Goal: Entertainment & Leisure: Browse casually

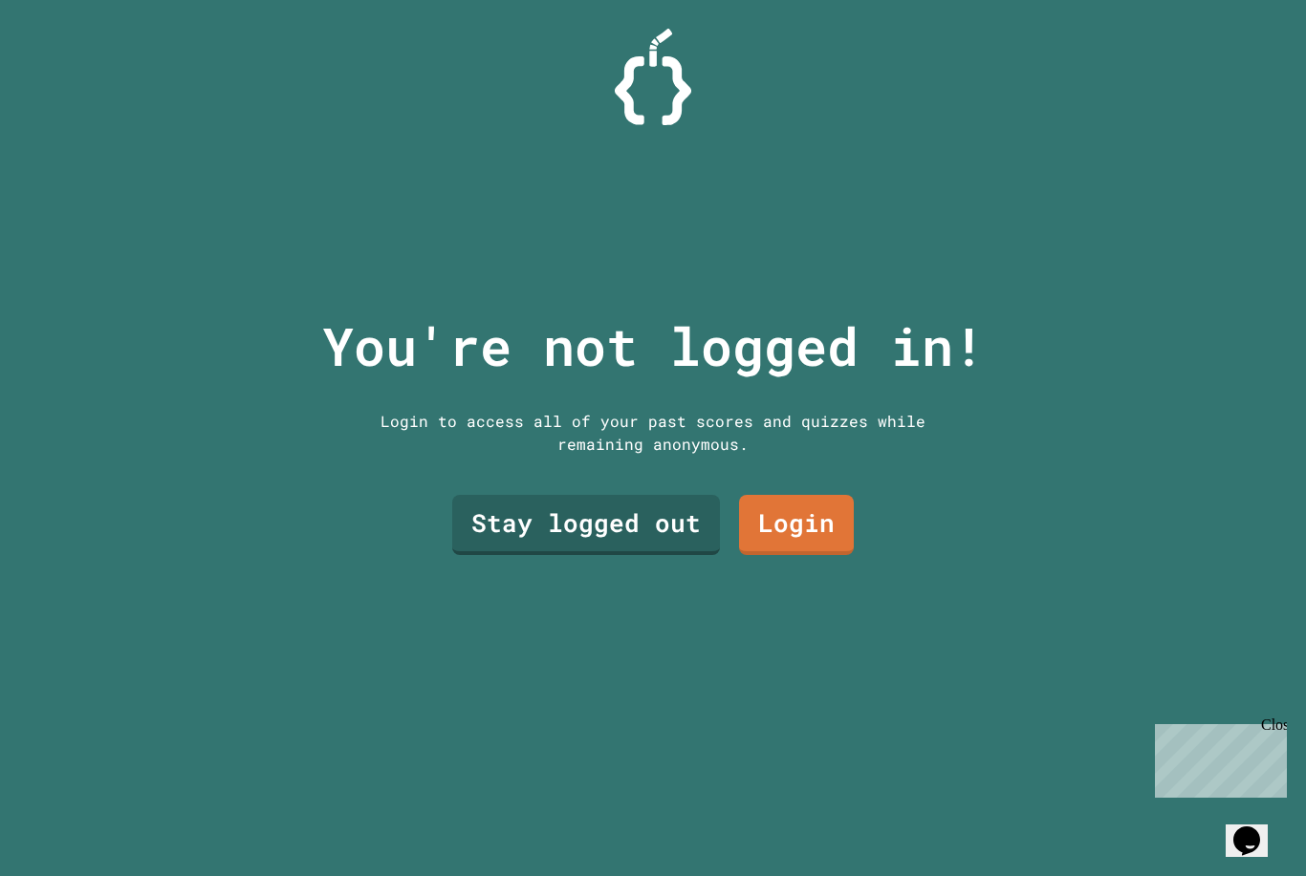
click at [668, 548] on link "Stay logged out" at bounding box center [586, 525] width 268 height 60
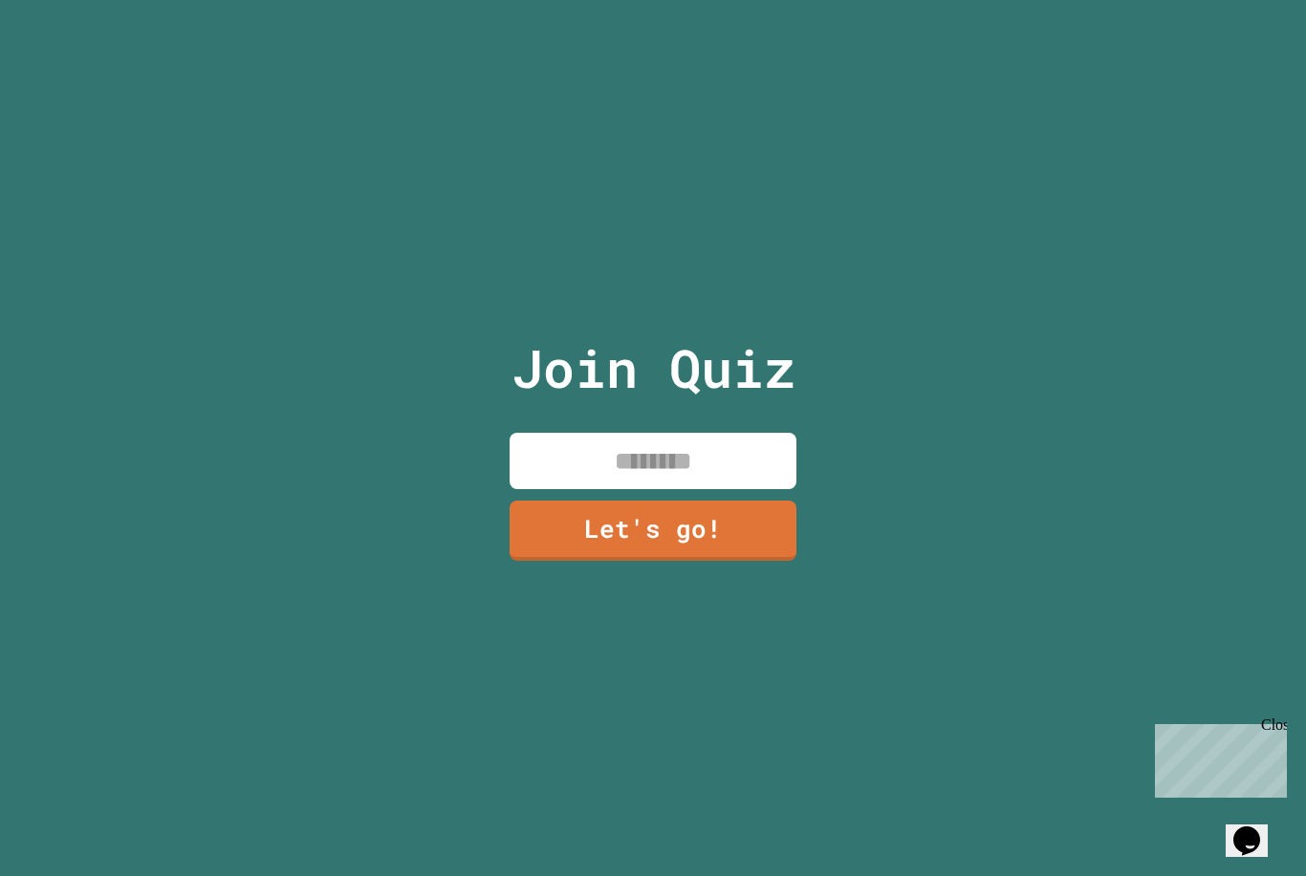
click at [728, 489] on input at bounding box center [652, 461] width 287 height 56
type input "**********"
click at [776, 561] on link "Let's go!" at bounding box center [652, 531] width 287 height 60
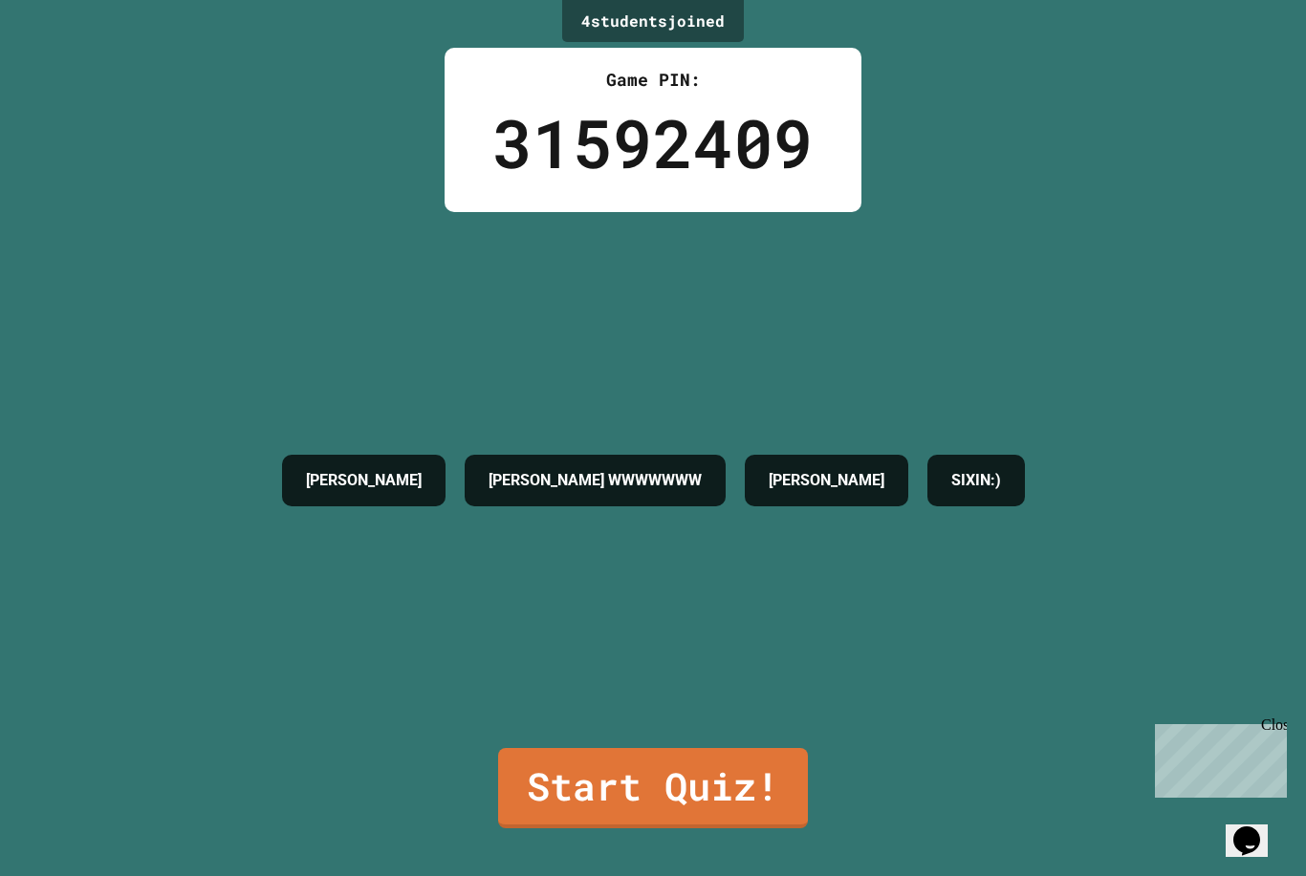
click at [574, 748] on div "[PERSON_NAME] WWWWWWW [PERSON_NAME]:)" at bounding box center [653, 480] width 762 height 536
click at [566, 759] on link "Start Quiz!" at bounding box center [653, 788] width 310 height 80
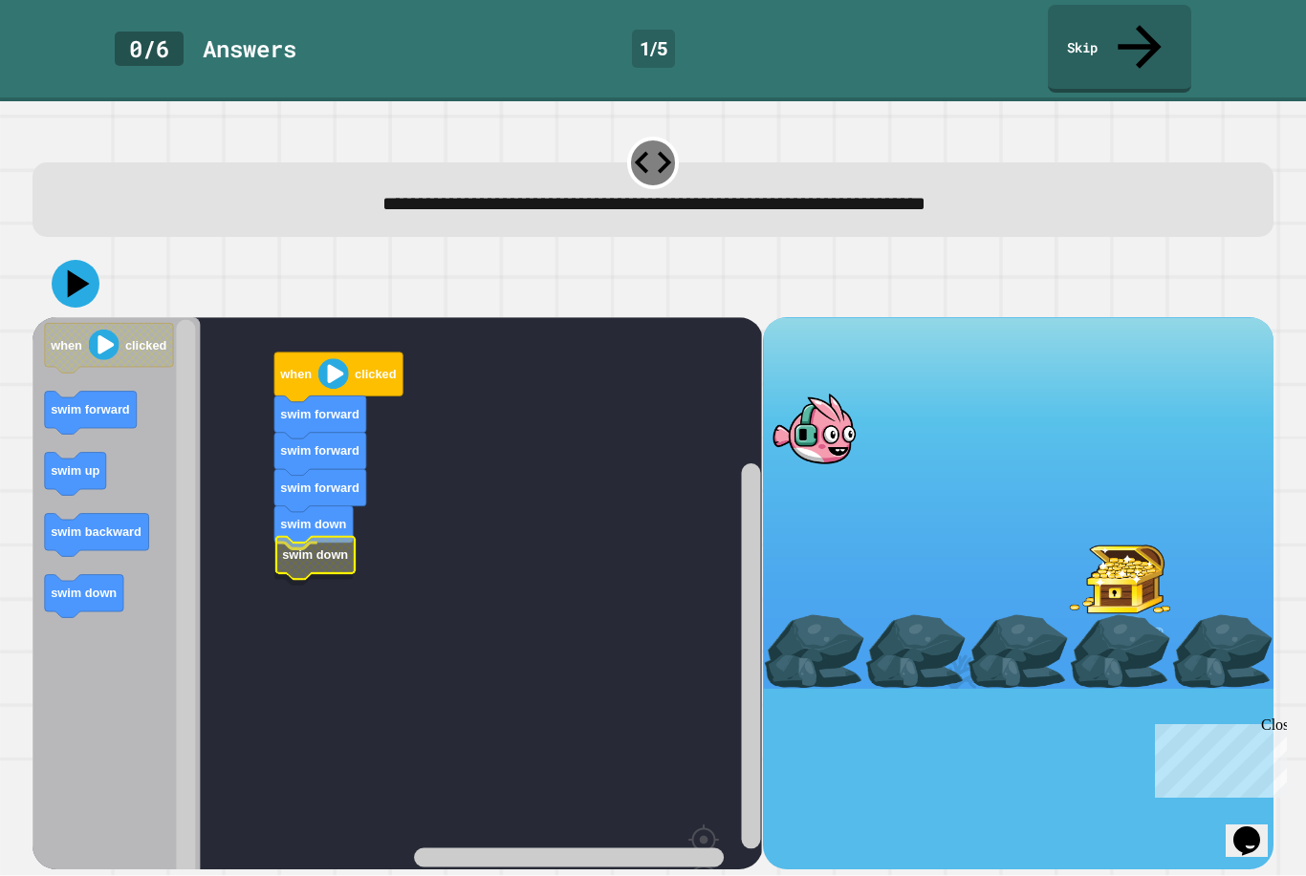
click at [306, 537] on icon "Blockly Workspace" at bounding box center [315, 558] width 78 height 43
click at [81, 260] on icon at bounding box center [76, 284] width 48 height 48
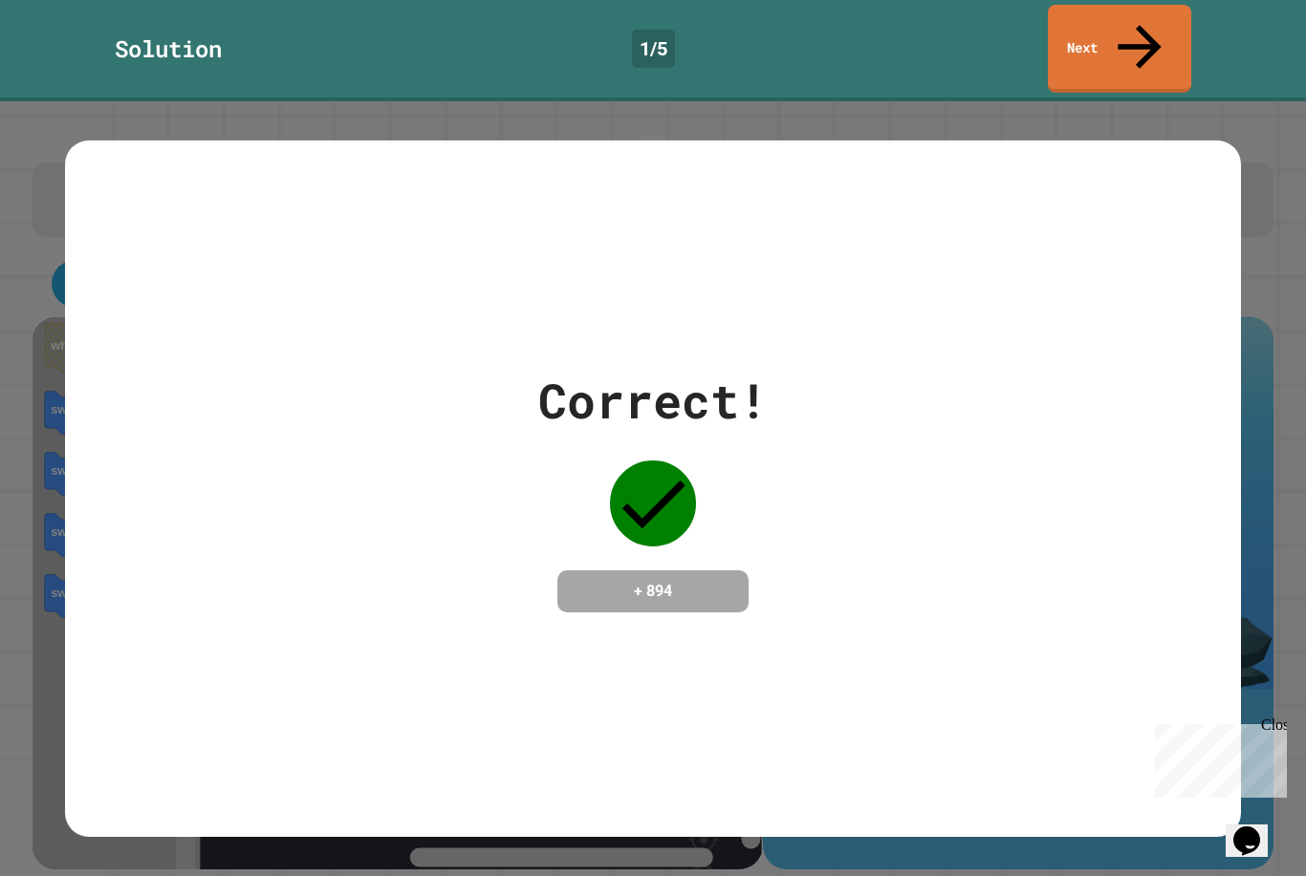
scroll to position [1, 0]
click at [1133, 38] on link "Next" at bounding box center [1119, 49] width 143 height 88
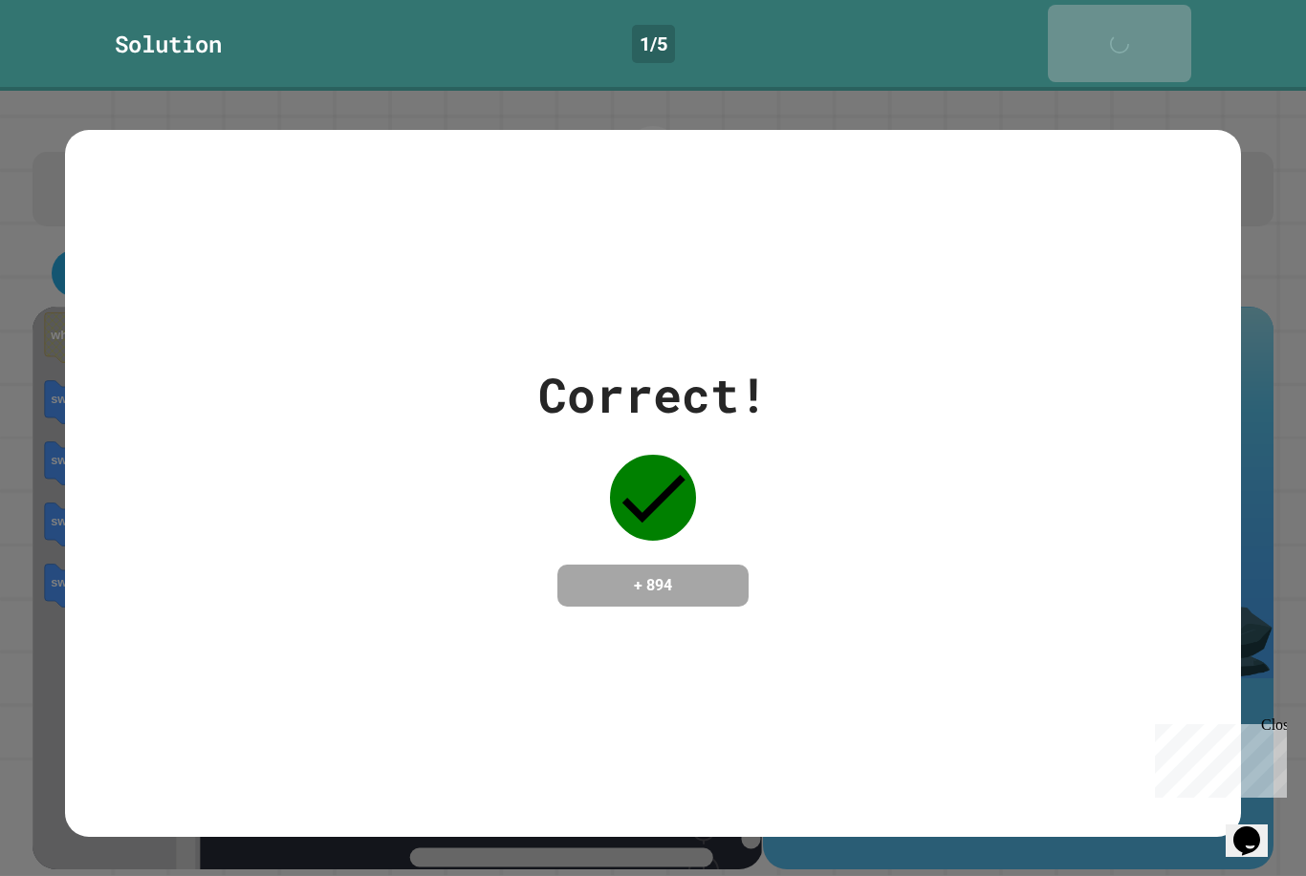
click at [1143, 34] on icon at bounding box center [1124, 53] width 38 height 38
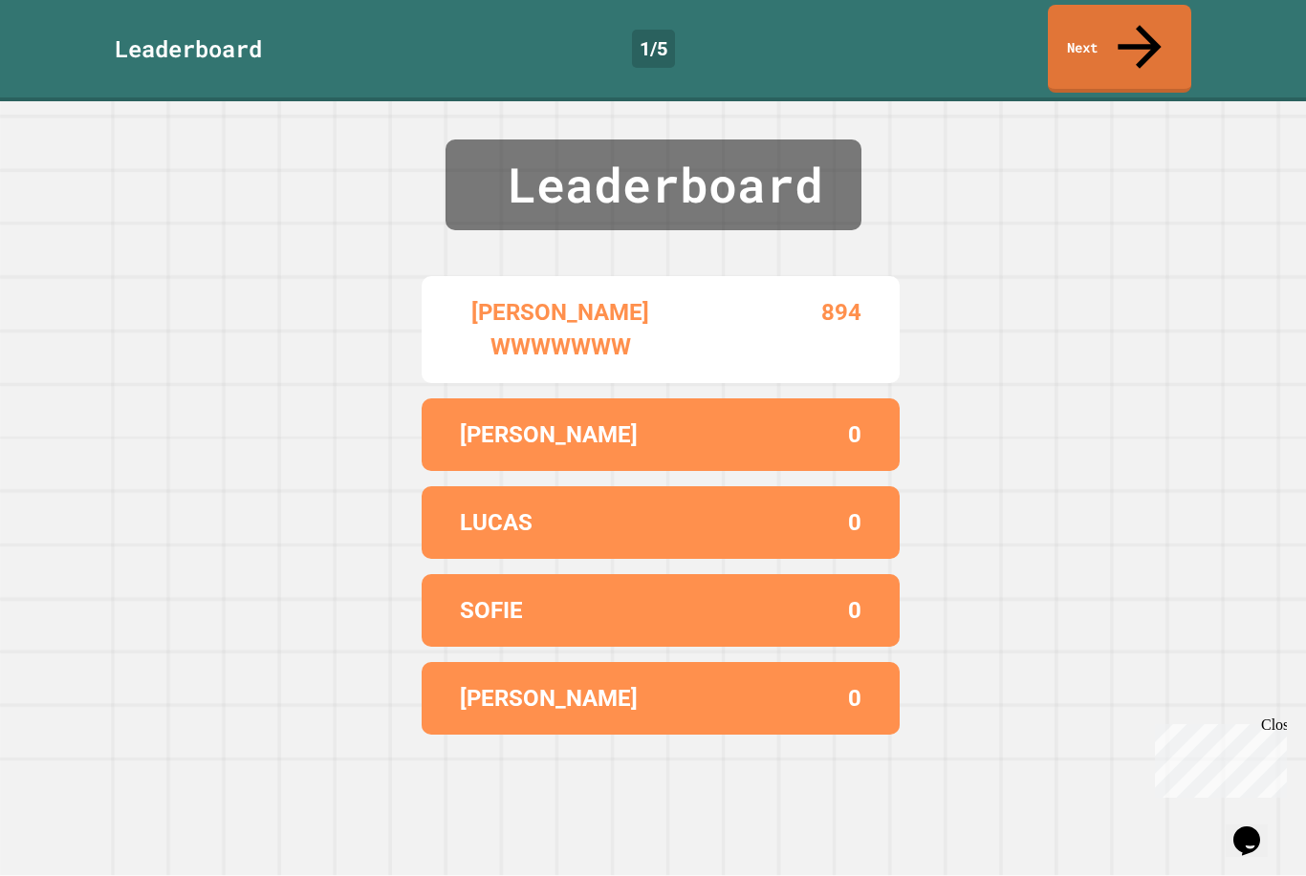
click at [1148, 33] on link "Next" at bounding box center [1119, 49] width 143 height 88
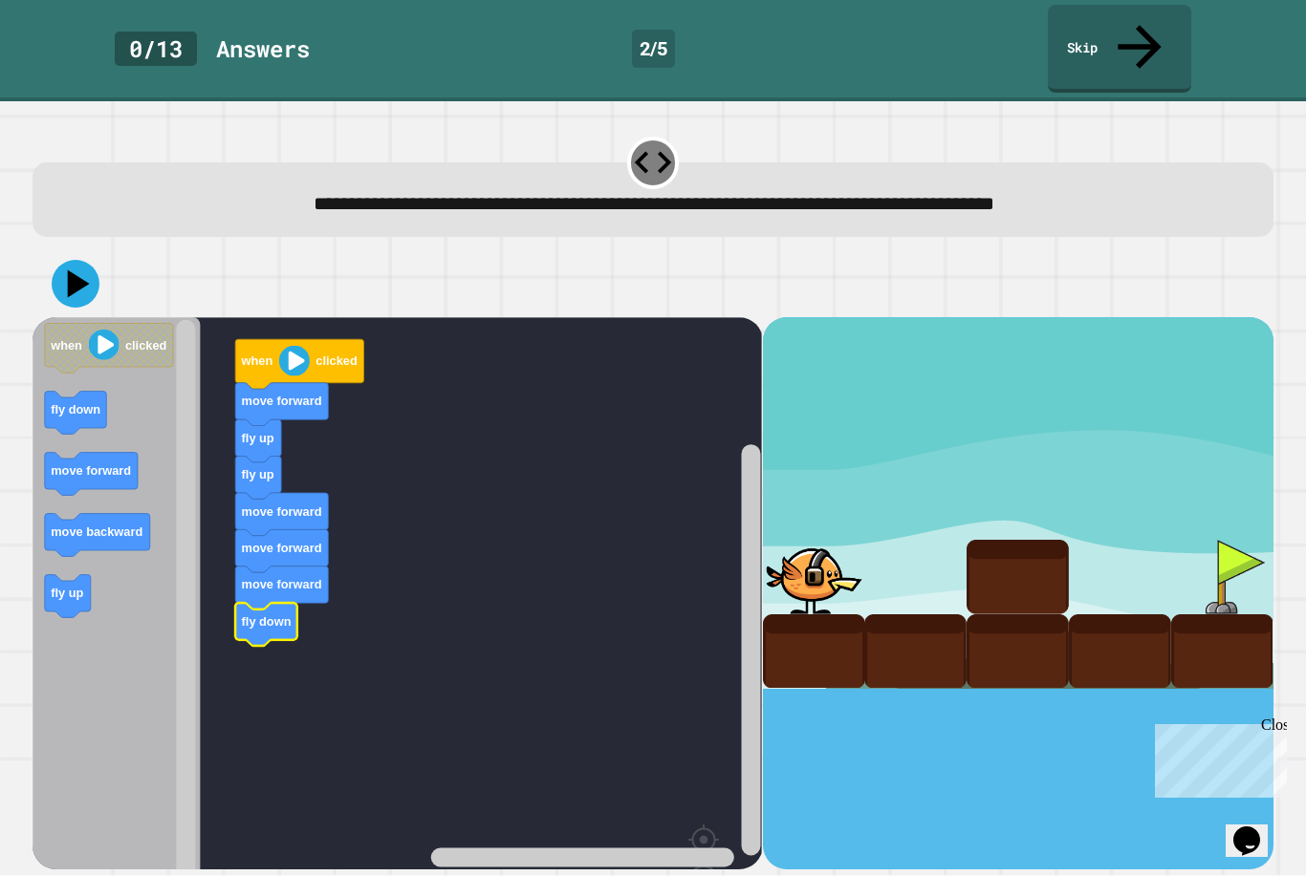
click at [95, 260] on icon at bounding box center [76, 284] width 48 height 48
click at [64, 260] on button at bounding box center [76, 284] width 48 height 48
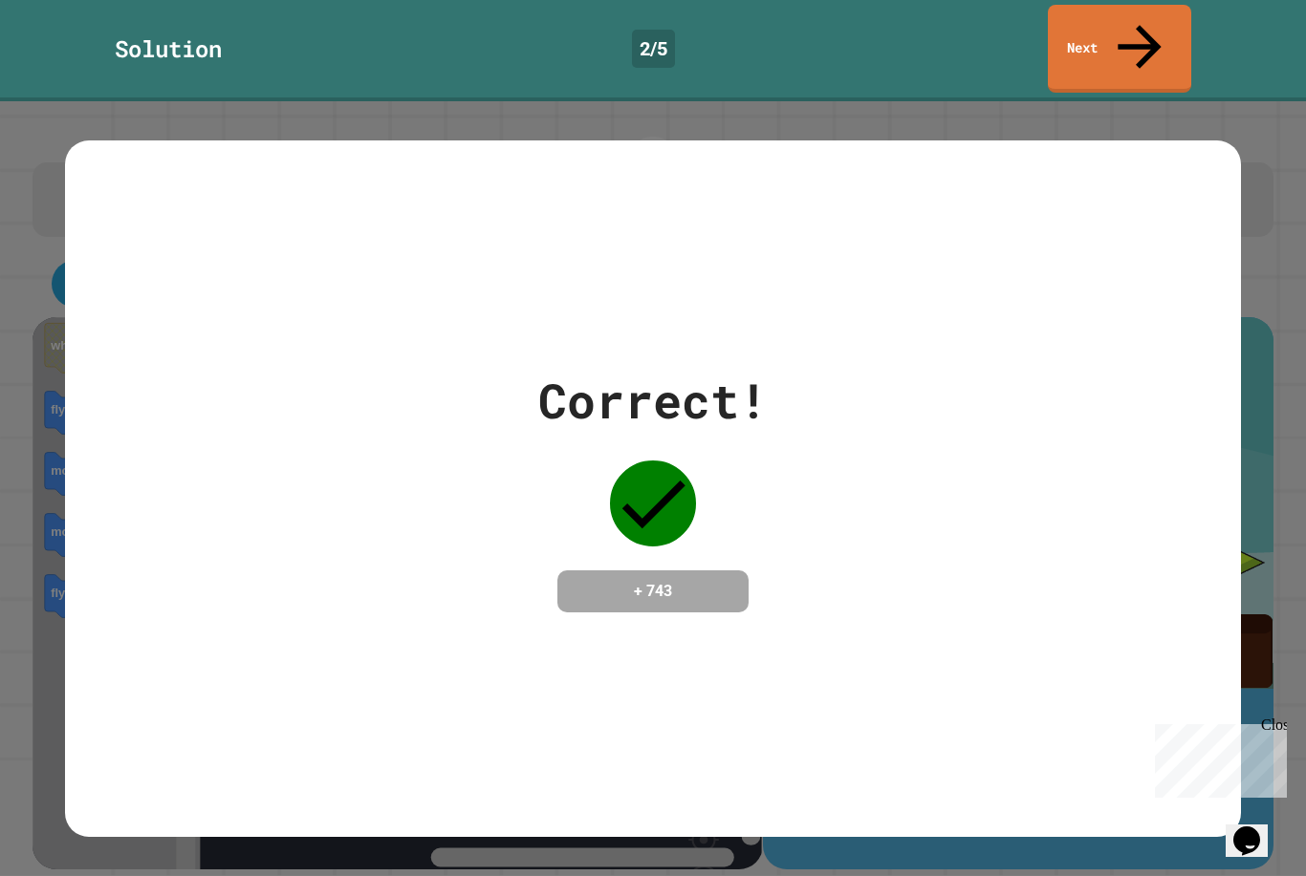
click at [1150, 38] on link "Next" at bounding box center [1119, 49] width 143 height 88
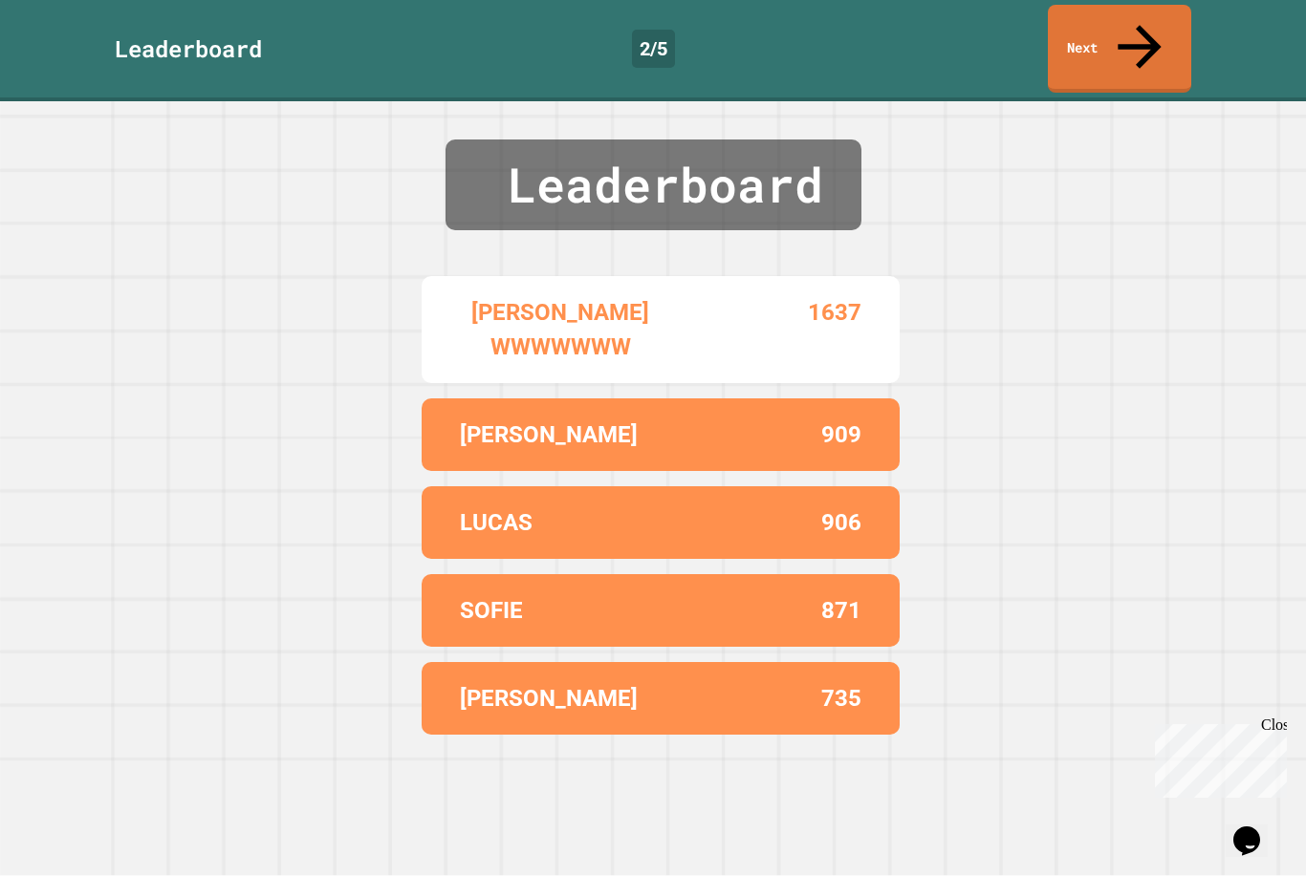
click at [1152, 31] on link "Next" at bounding box center [1119, 49] width 143 height 88
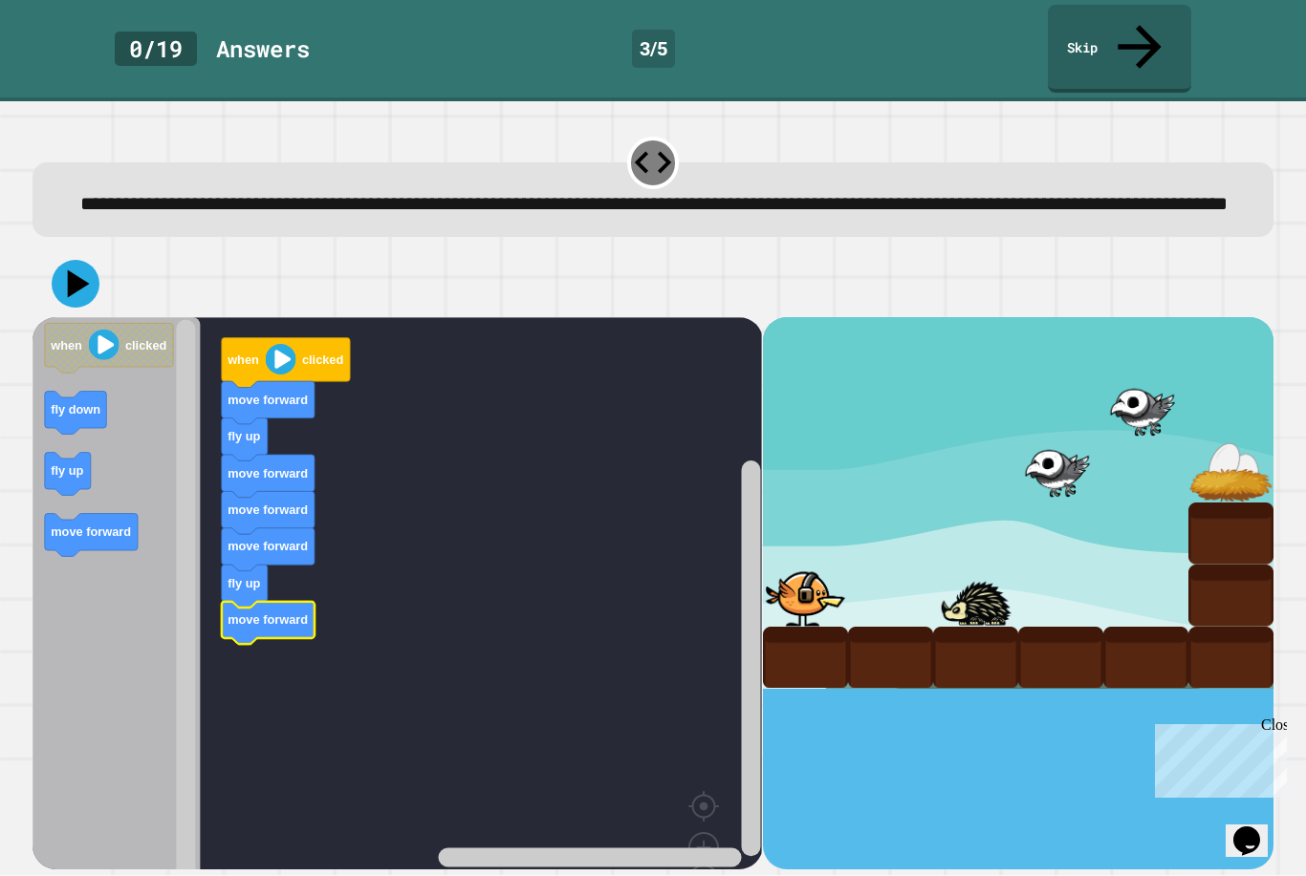
click at [68, 269] on icon at bounding box center [76, 284] width 48 height 48
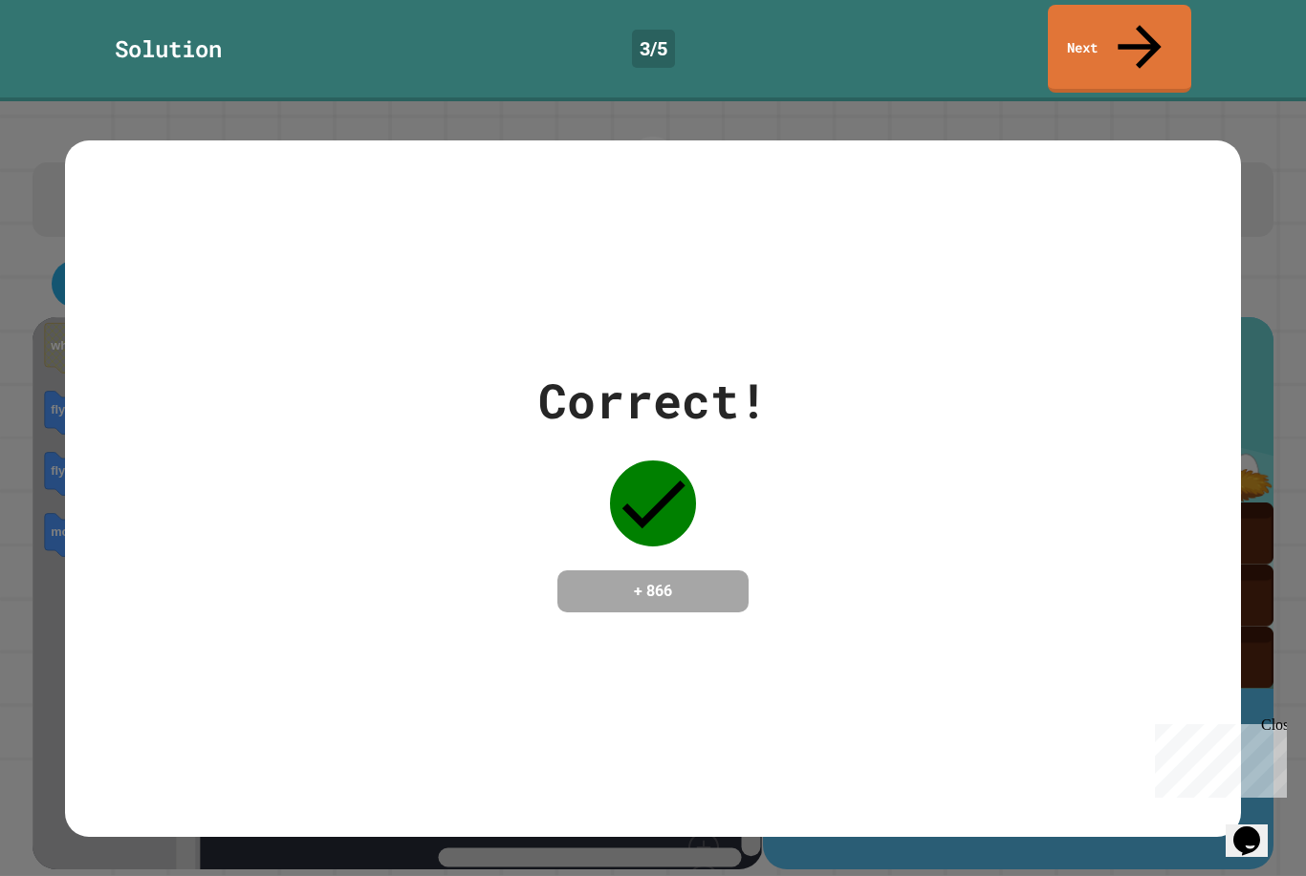
click at [1152, 23] on link "Next" at bounding box center [1119, 49] width 143 height 88
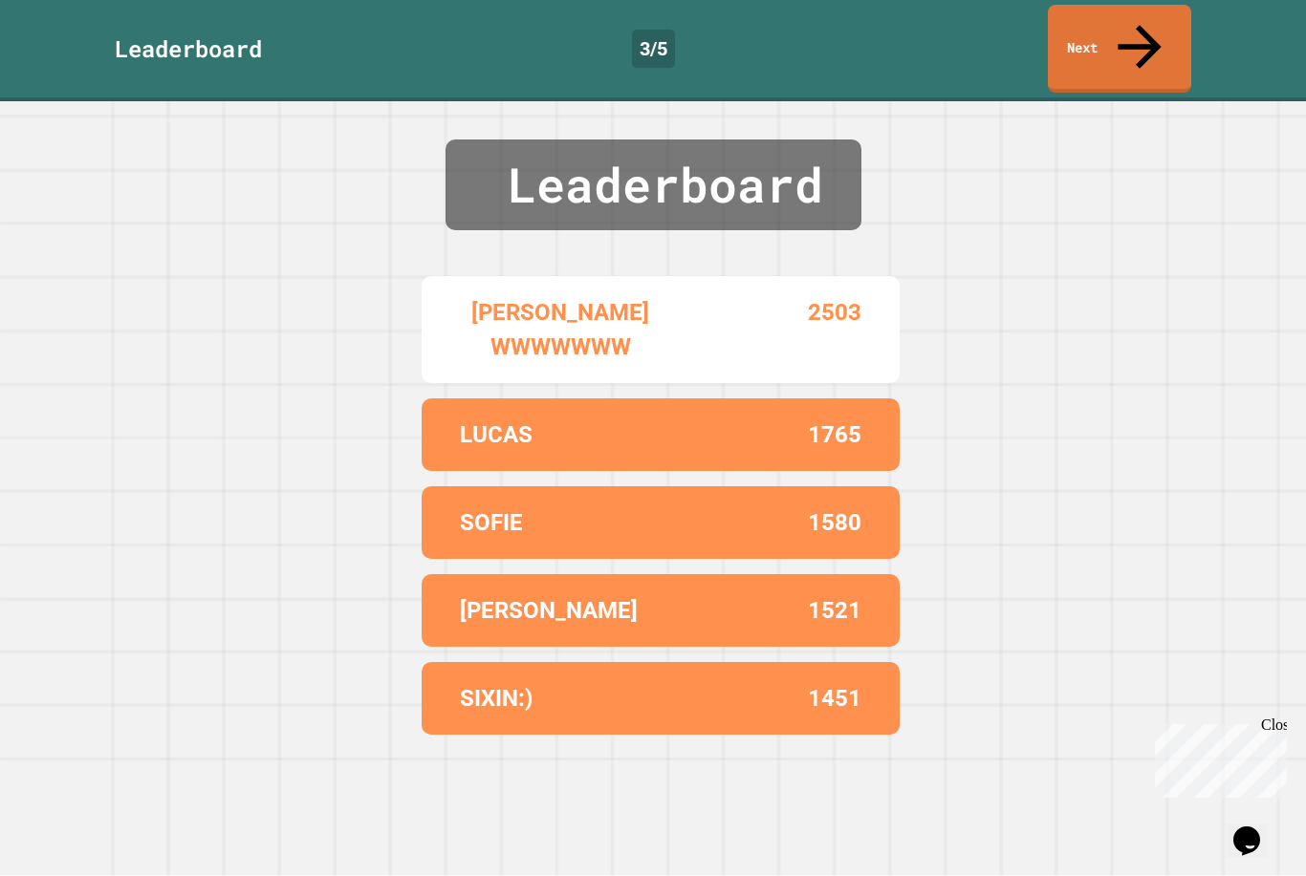
click at [1127, 43] on link "Next" at bounding box center [1119, 49] width 143 height 88
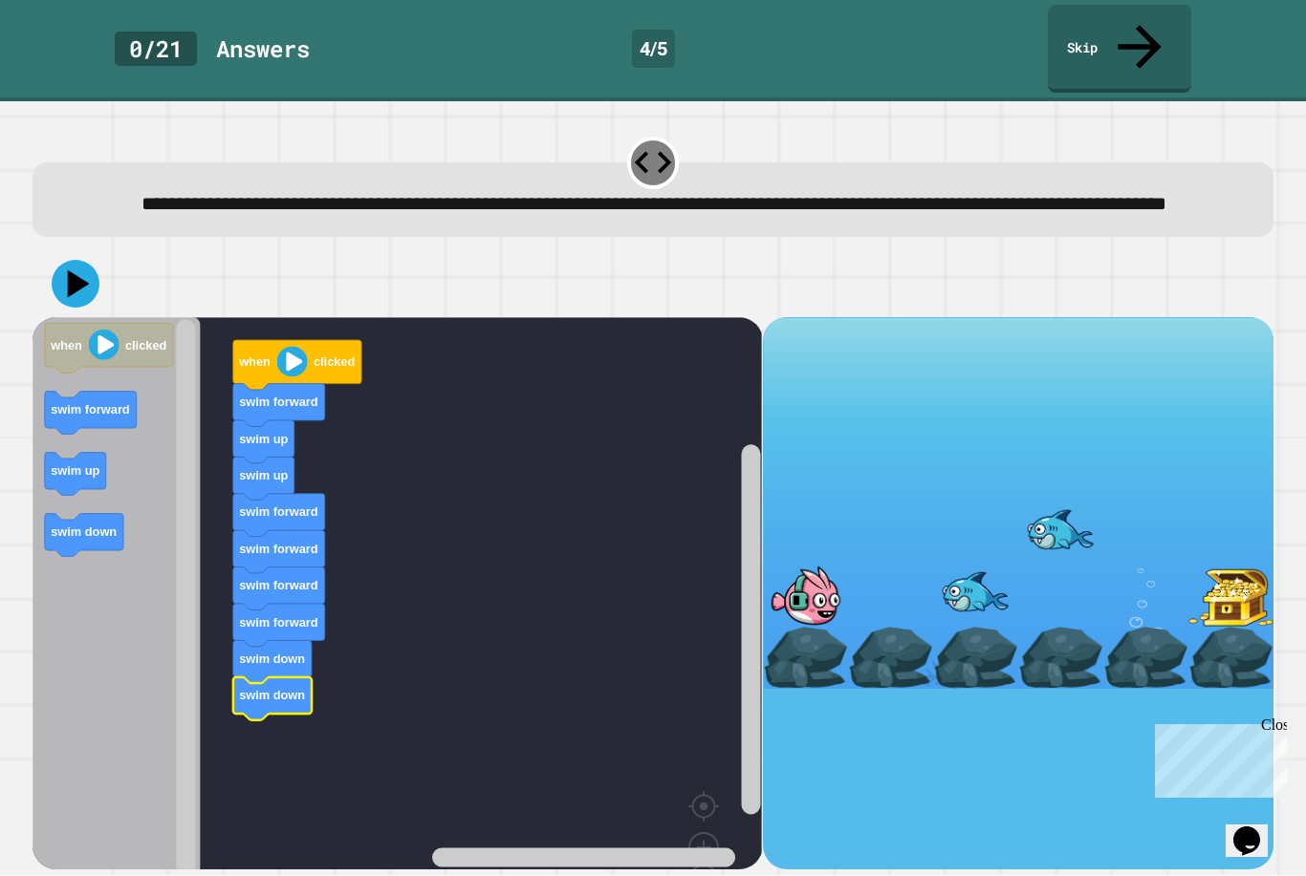
click at [77, 275] on icon at bounding box center [79, 284] width 22 height 28
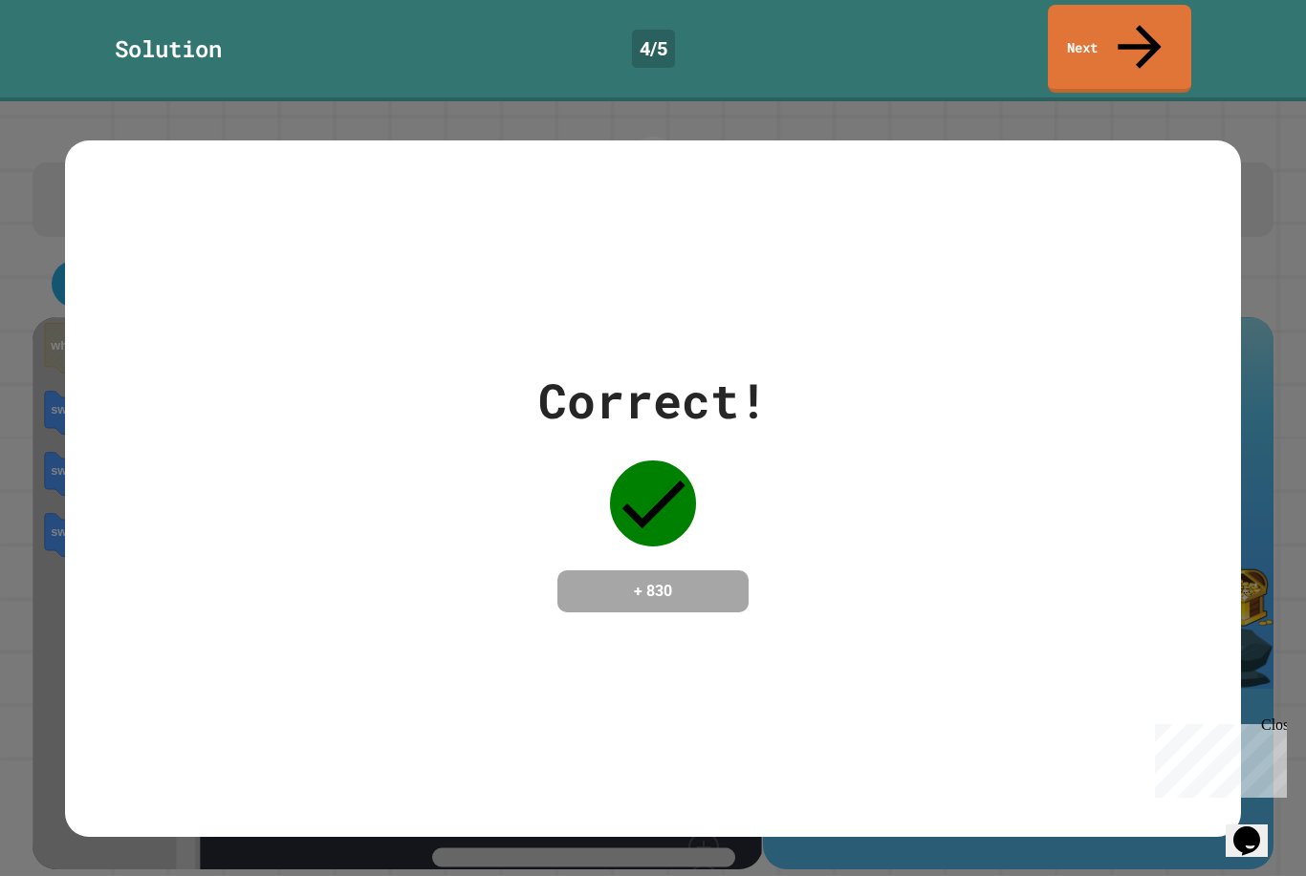
click at [1165, 32] on link "Next" at bounding box center [1119, 49] width 143 height 88
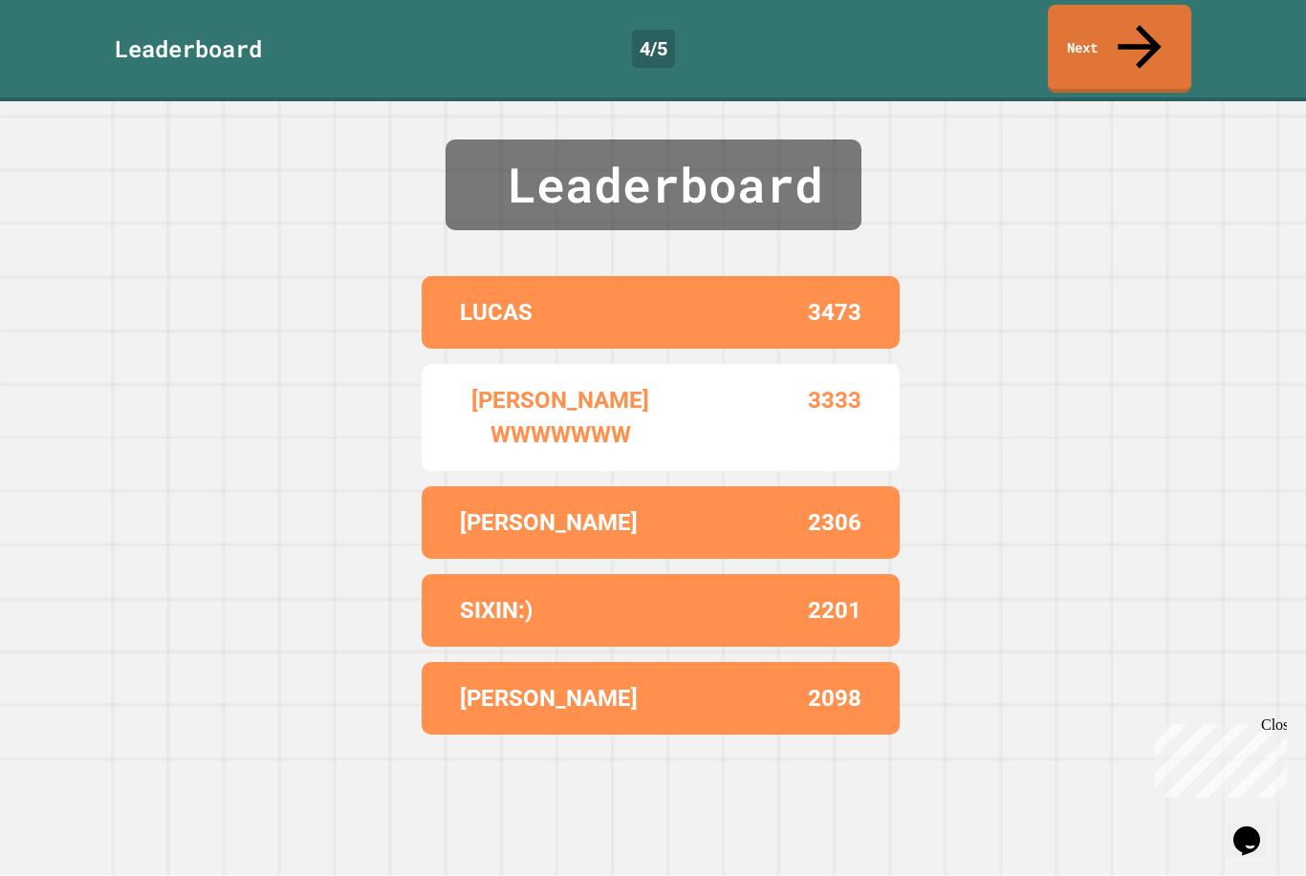
click at [1144, 45] on link "Next" at bounding box center [1119, 49] width 143 height 88
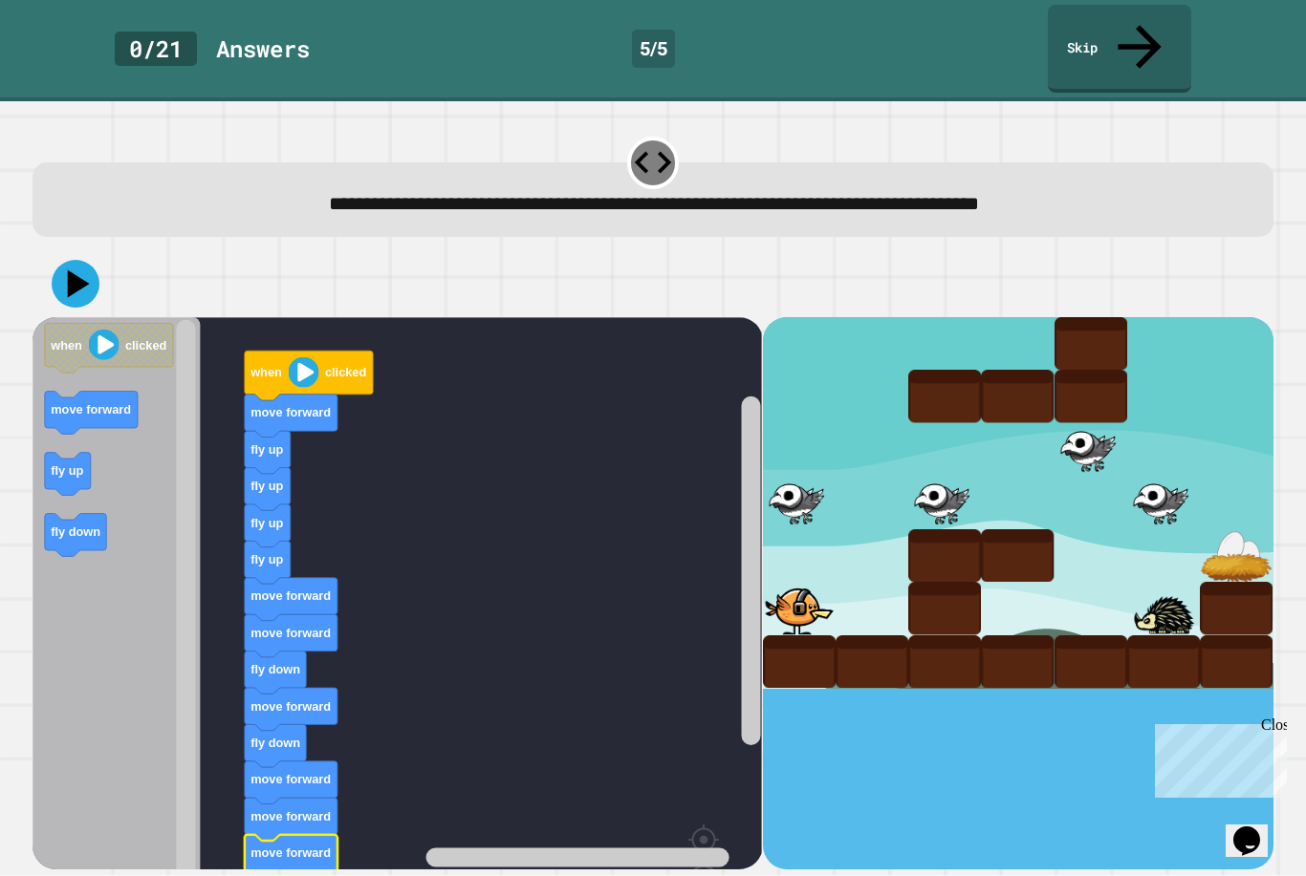
click at [70, 270] on icon at bounding box center [79, 284] width 22 height 28
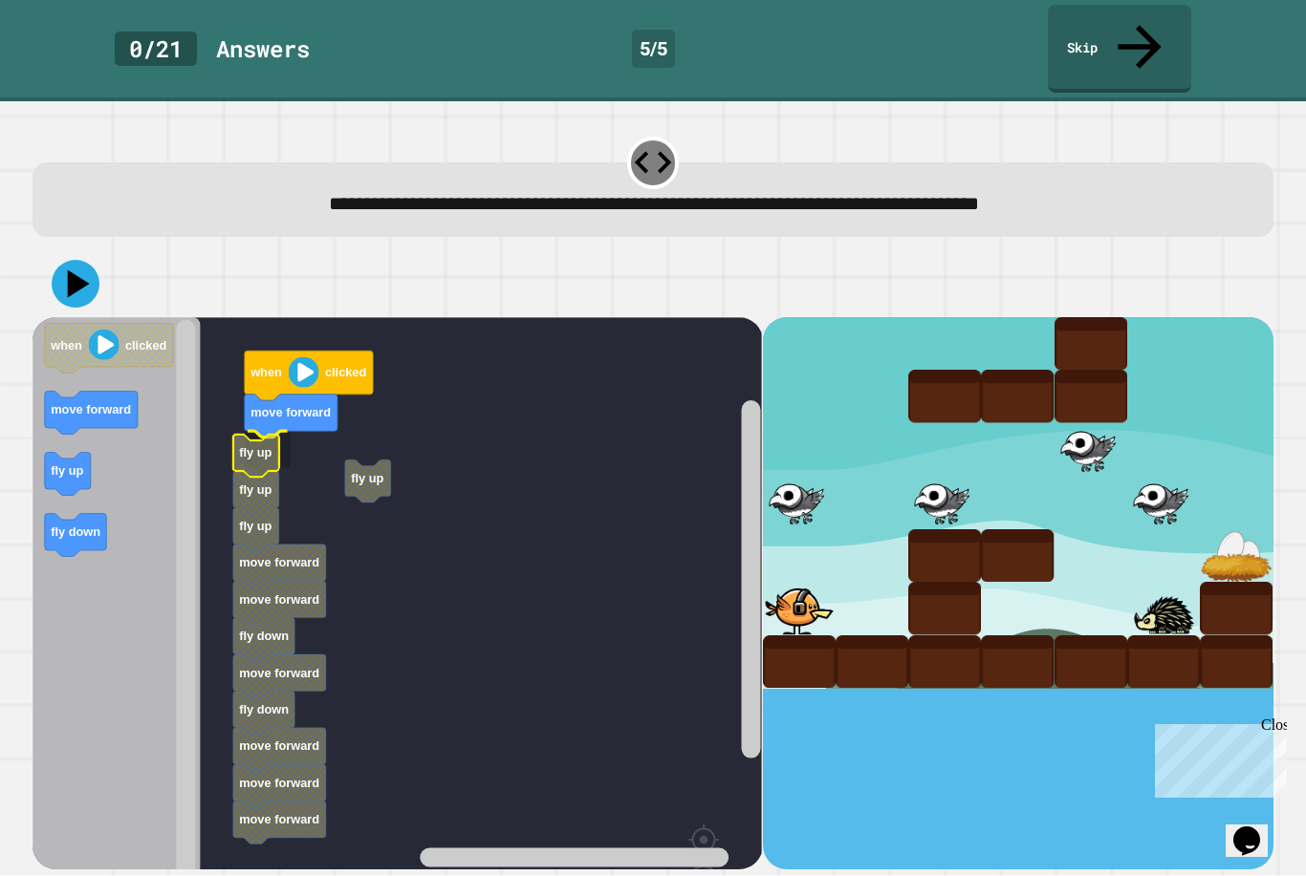
click at [279, 435] on icon "Blockly Workspace" at bounding box center [256, 456] width 46 height 43
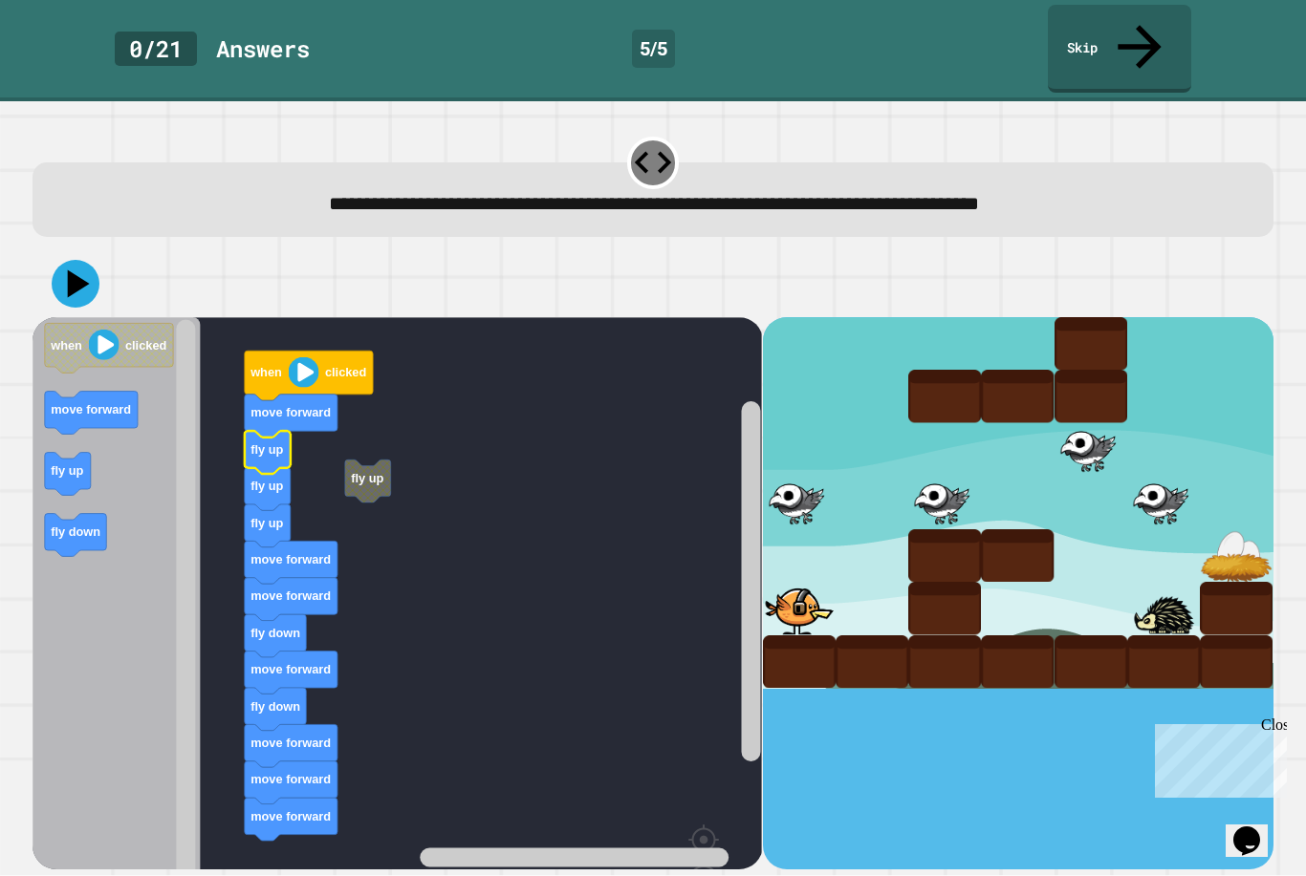
click at [66, 260] on icon at bounding box center [76, 284] width 48 height 48
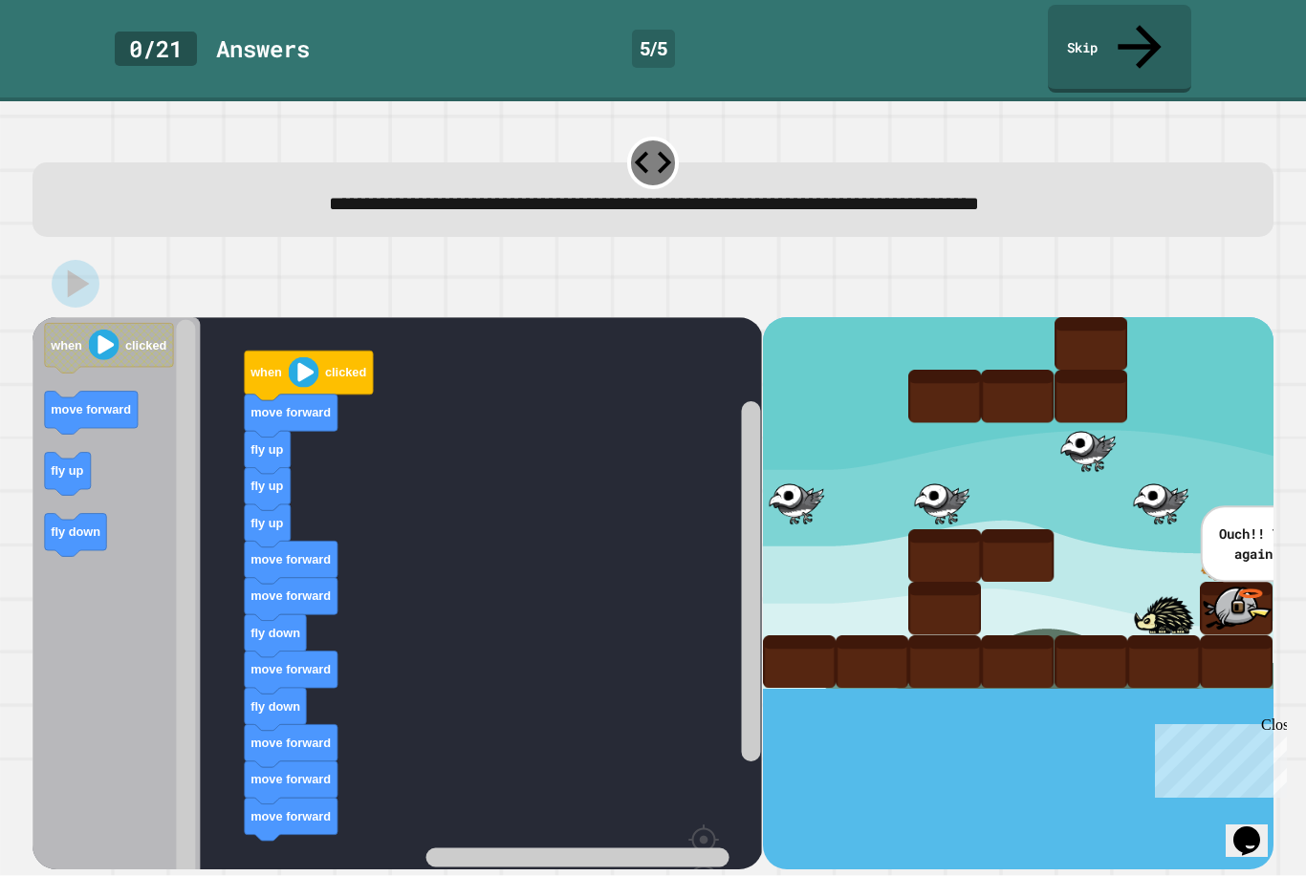
click at [284, 802] on rect "Blockly Workspace" at bounding box center [396, 644] width 729 height 655
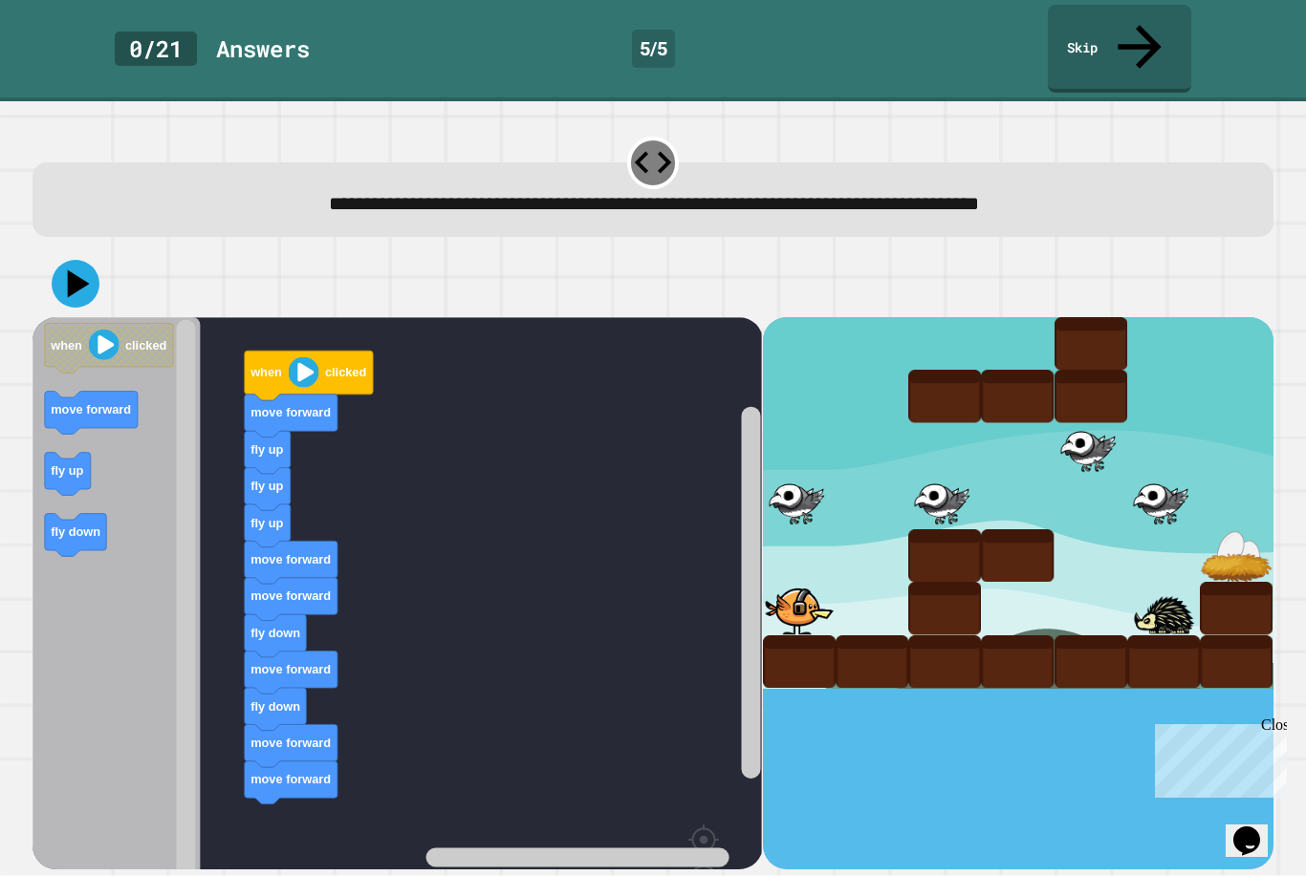
click at [73, 270] on icon at bounding box center [79, 284] width 22 height 28
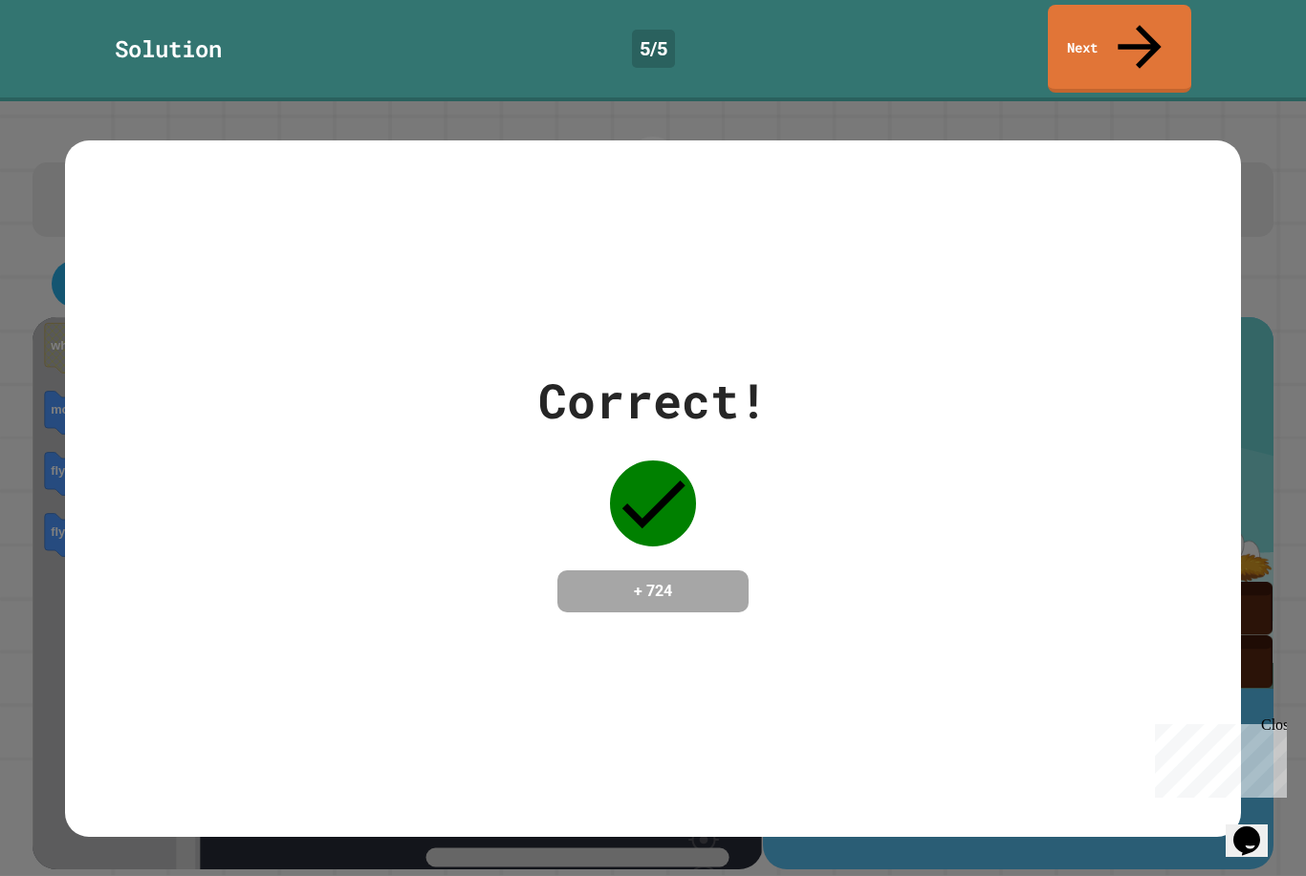
click at [1152, 43] on link "Next" at bounding box center [1119, 49] width 143 height 88
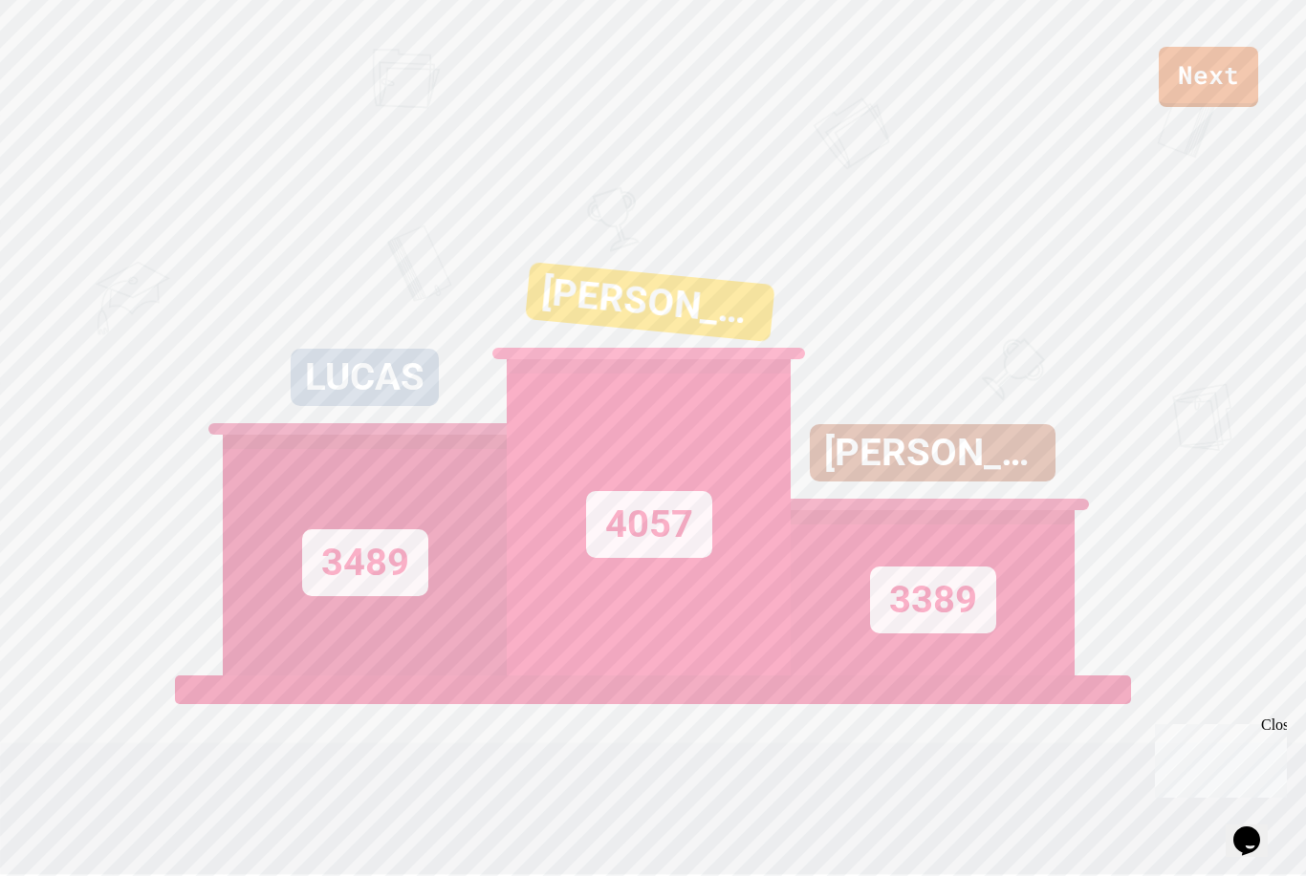
click at [1178, 104] on link "Next" at bounding box center [1207, 77] width 99 height 60
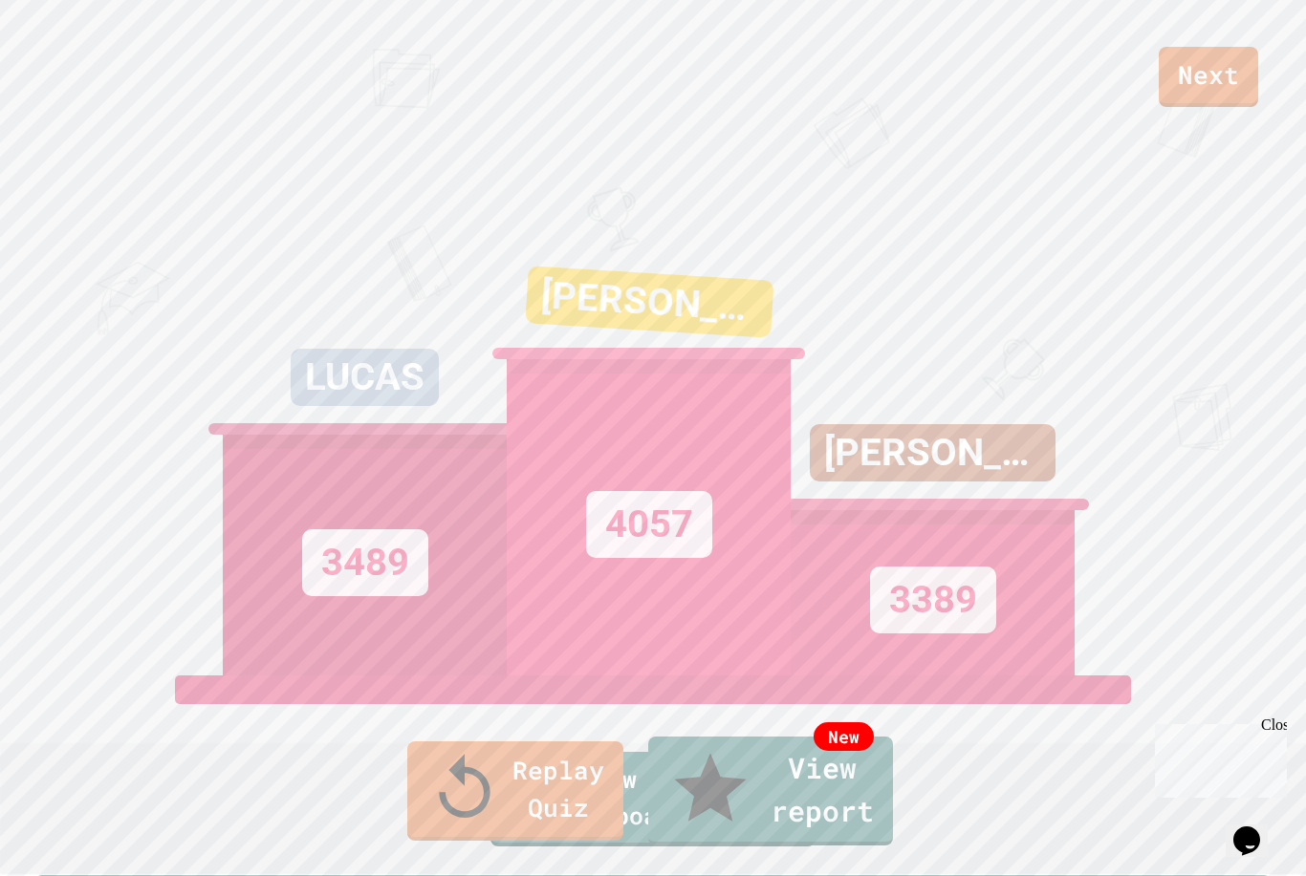
click at [426, 823] on link "Replay Quiz" at bounding box center [515, 791] width 216 height 99
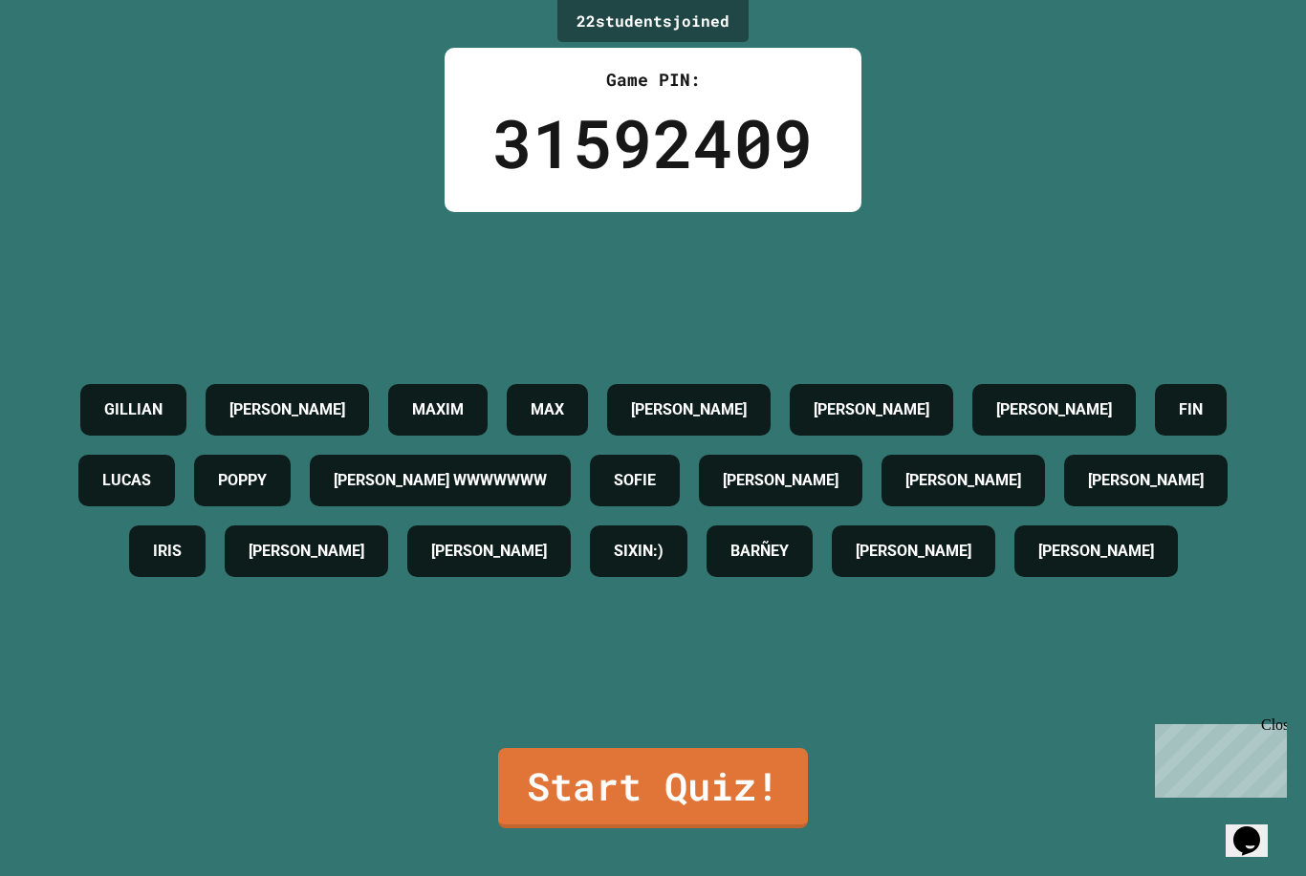
click at [518, 829] on link "Start Quiz!" at bounding box center [653, 788] width 310 height 80
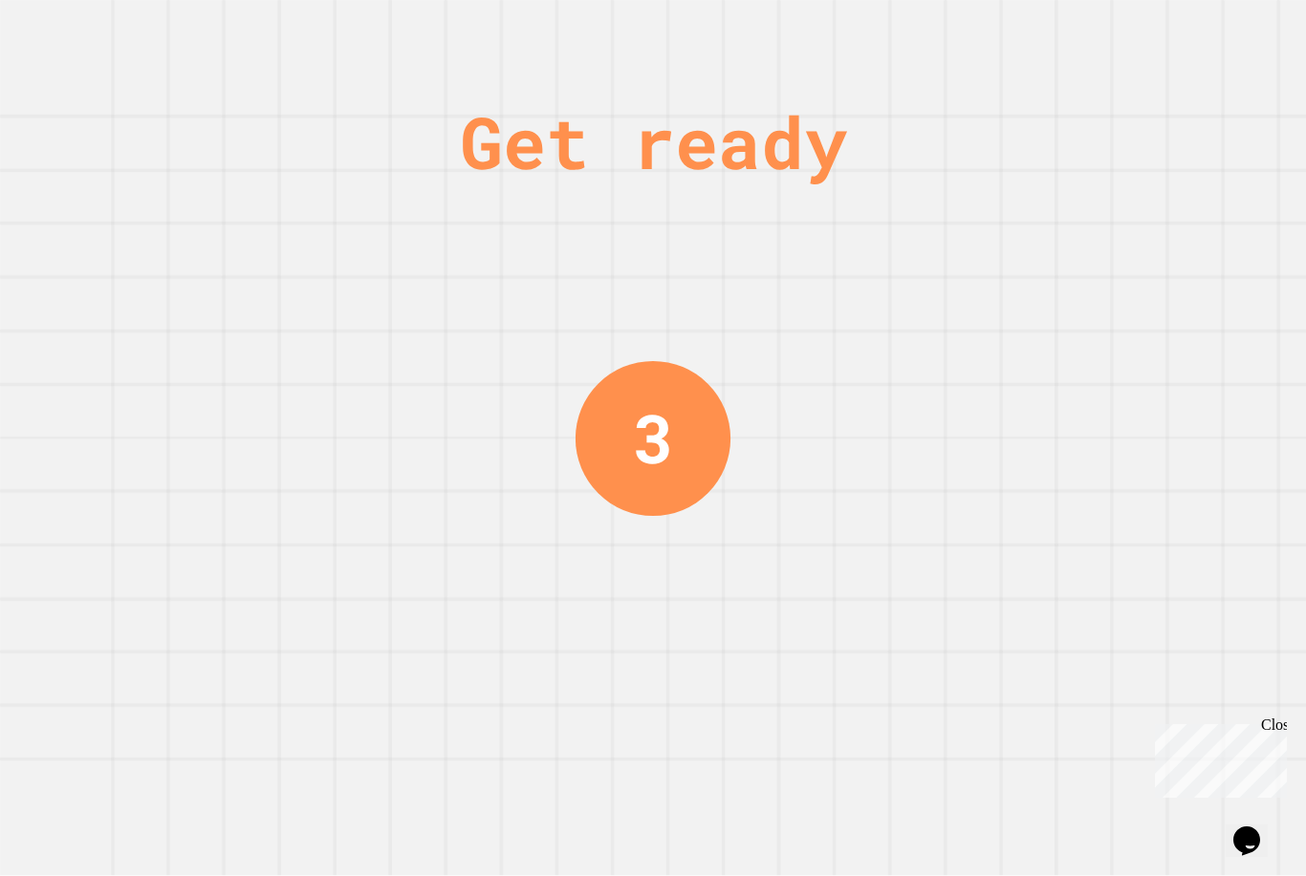
click at [82, 486] on div "Get ready 3" at bounding box center [653, 438] width 1306 height 876
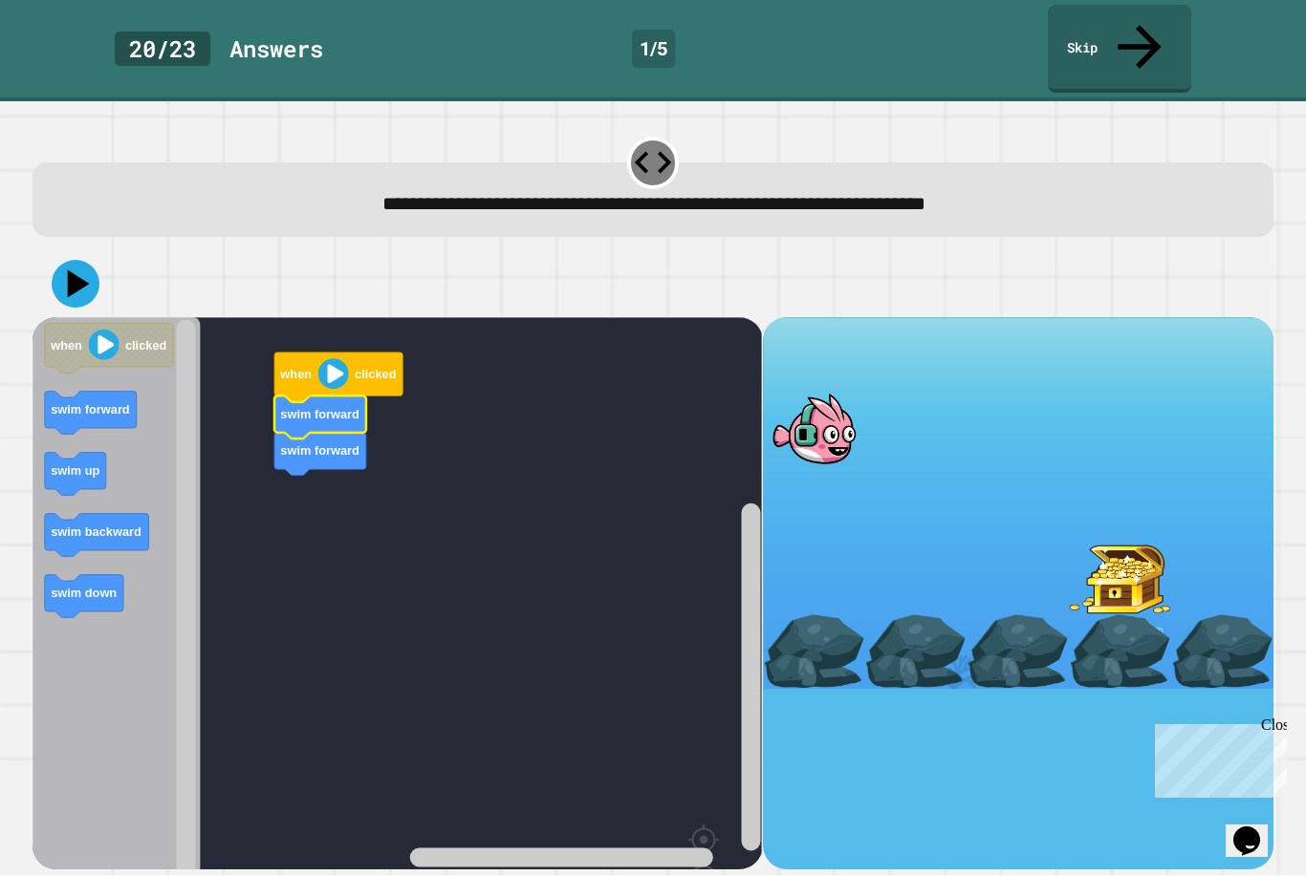
click at [286, 407] on text "swim forward" at bounding box center [320, 414] width 79 height 14
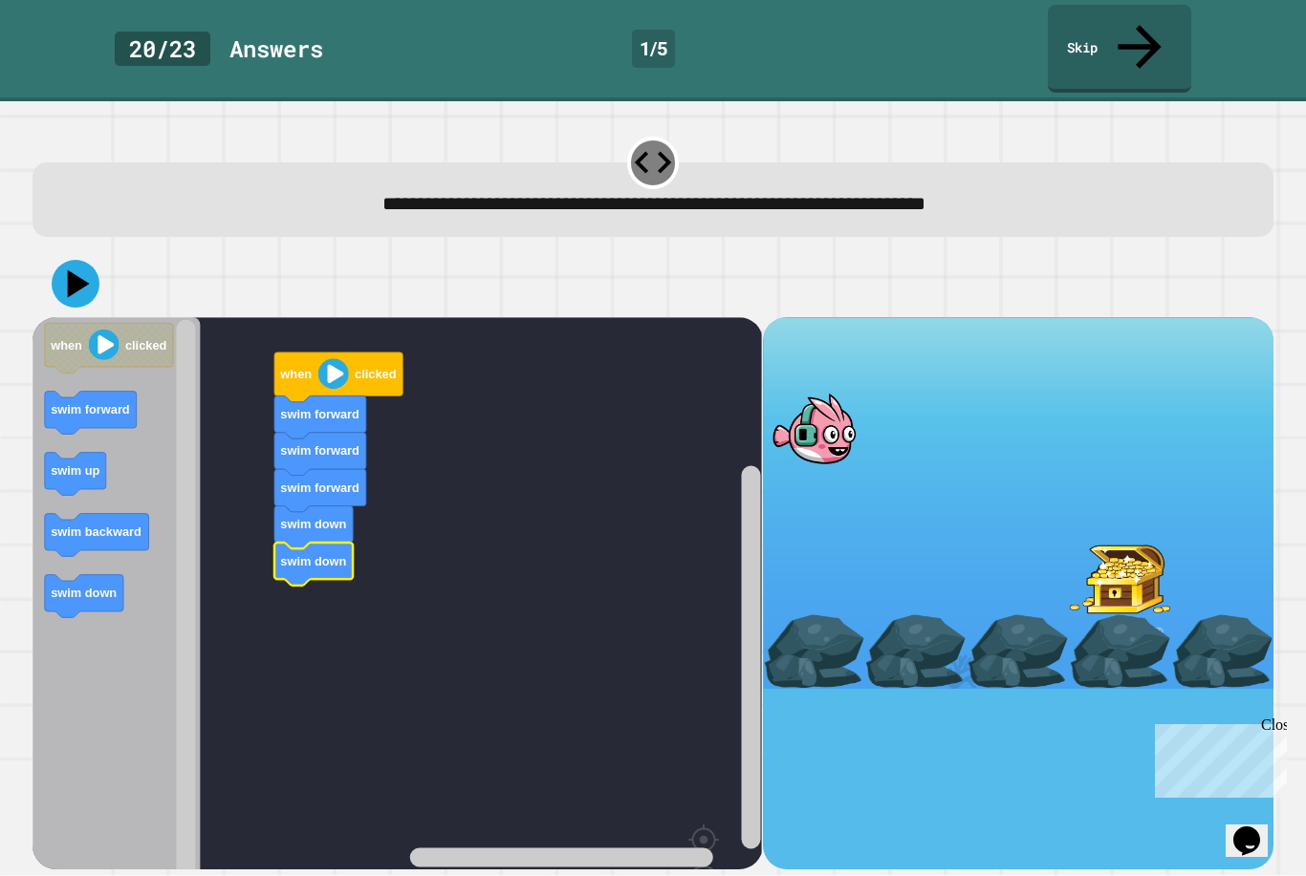
click at [68, 260] on icon at bounding box center [76, 284] width 48 height 48
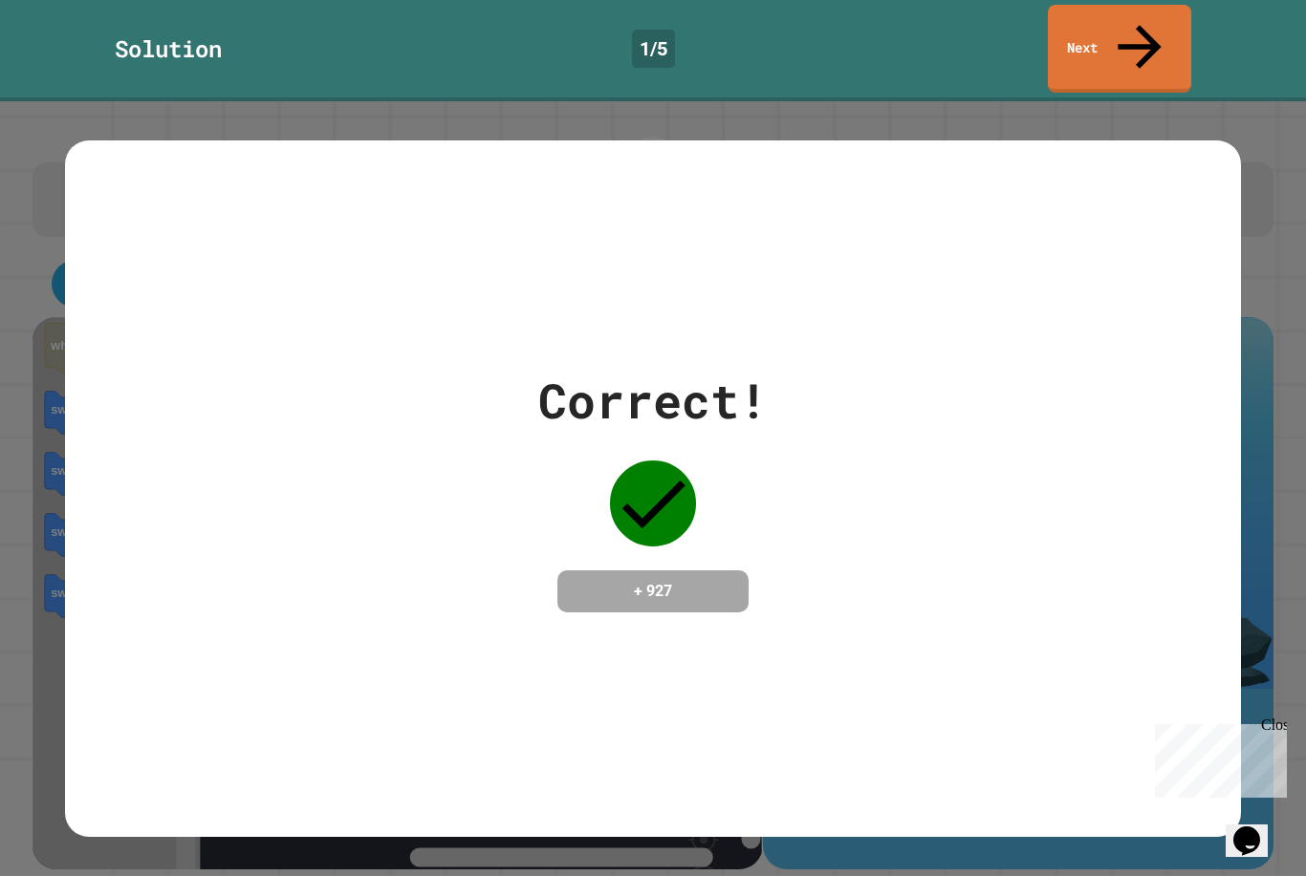
click at [1127, 34] on link "Next" at bounding box center [1119, 49] width 143 height 88
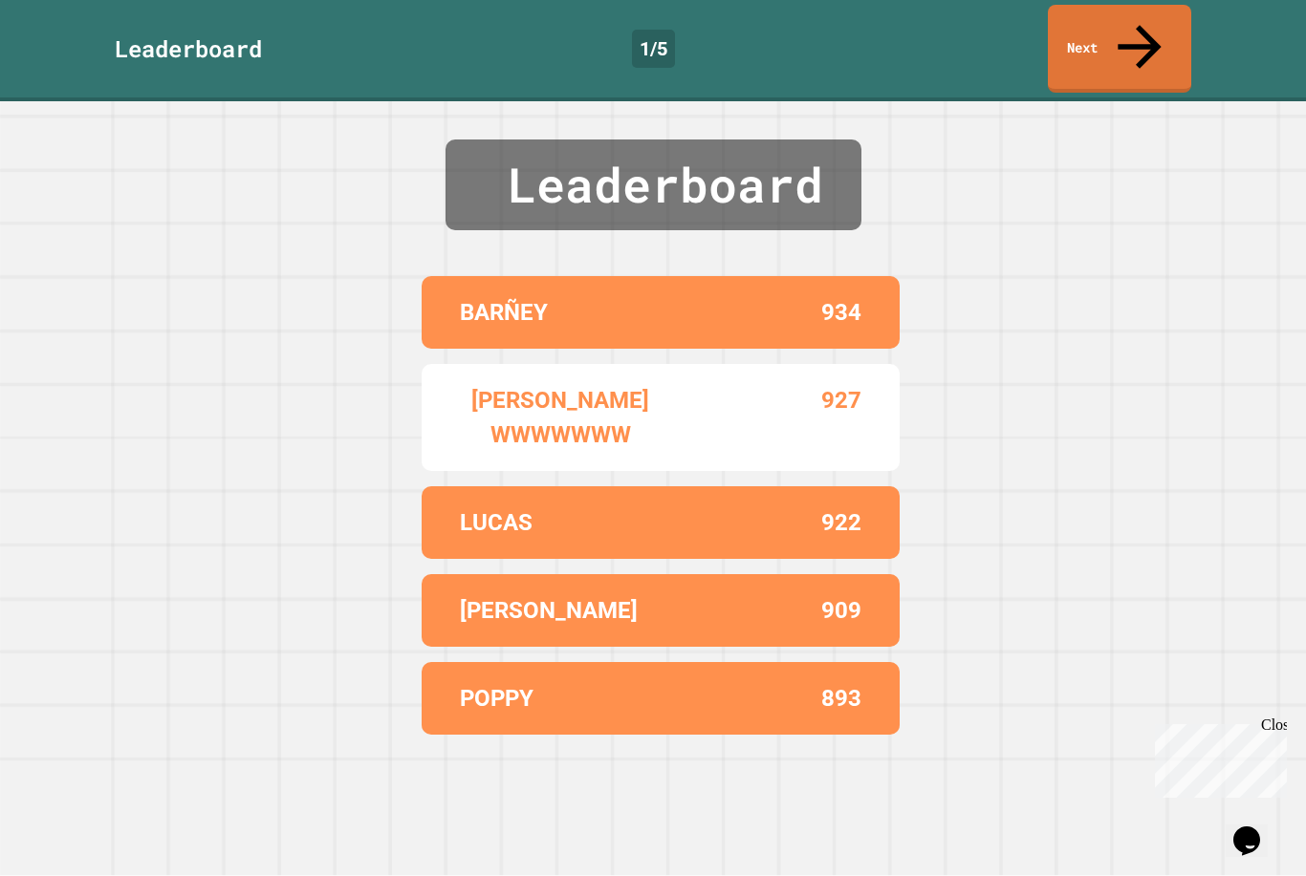
click at [1139, 30] on icon at bounding box center [1139, 46] width 65 height 65
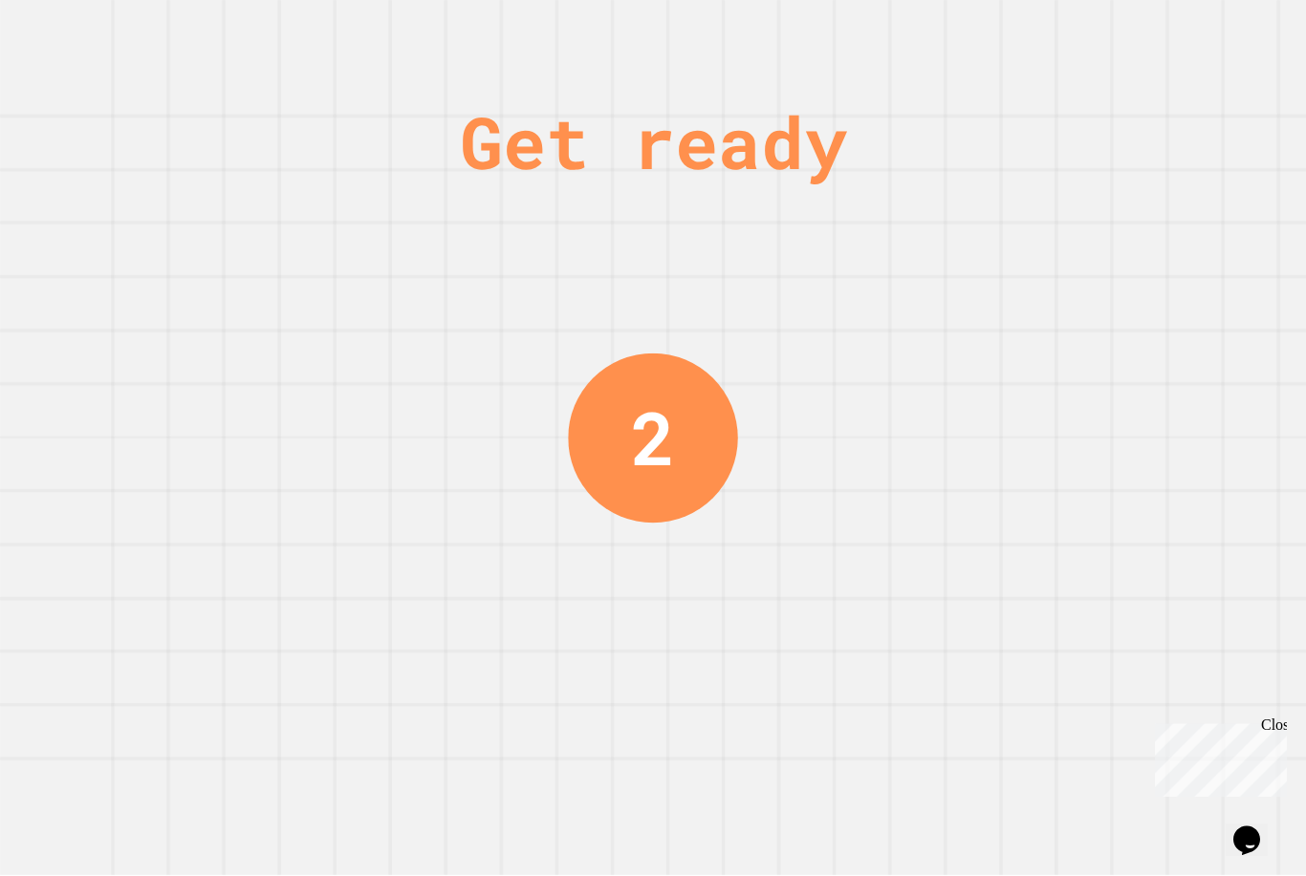
scroll to position [61, 0]
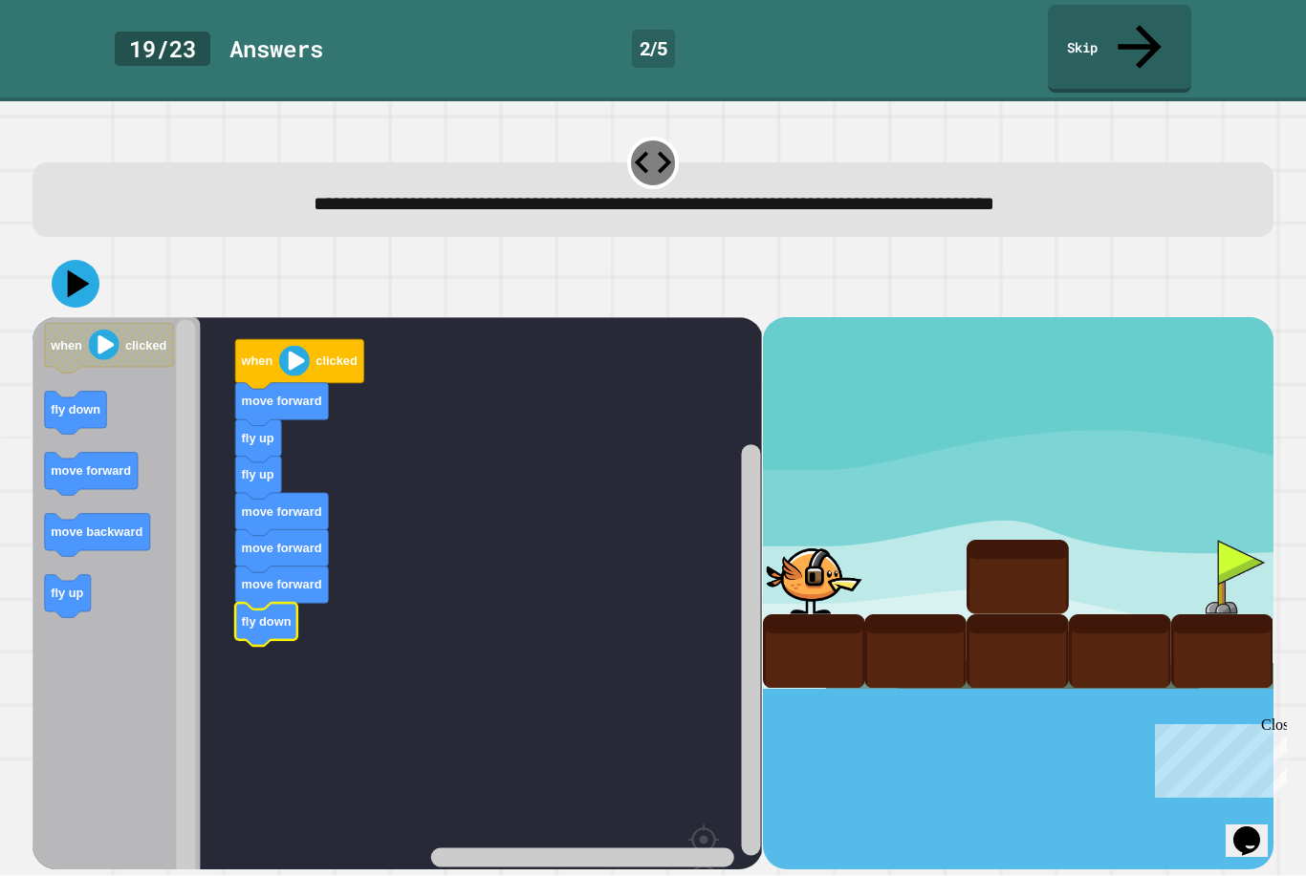
click at [59, 260] on icon at bounding box center [76, 284] width 48 height 48
click at [45, 250] on div at bounding box center [652, 283] width 1241 height 67
click at [75, 260] on icon at bounding box center [76, 284] width 48 height 48
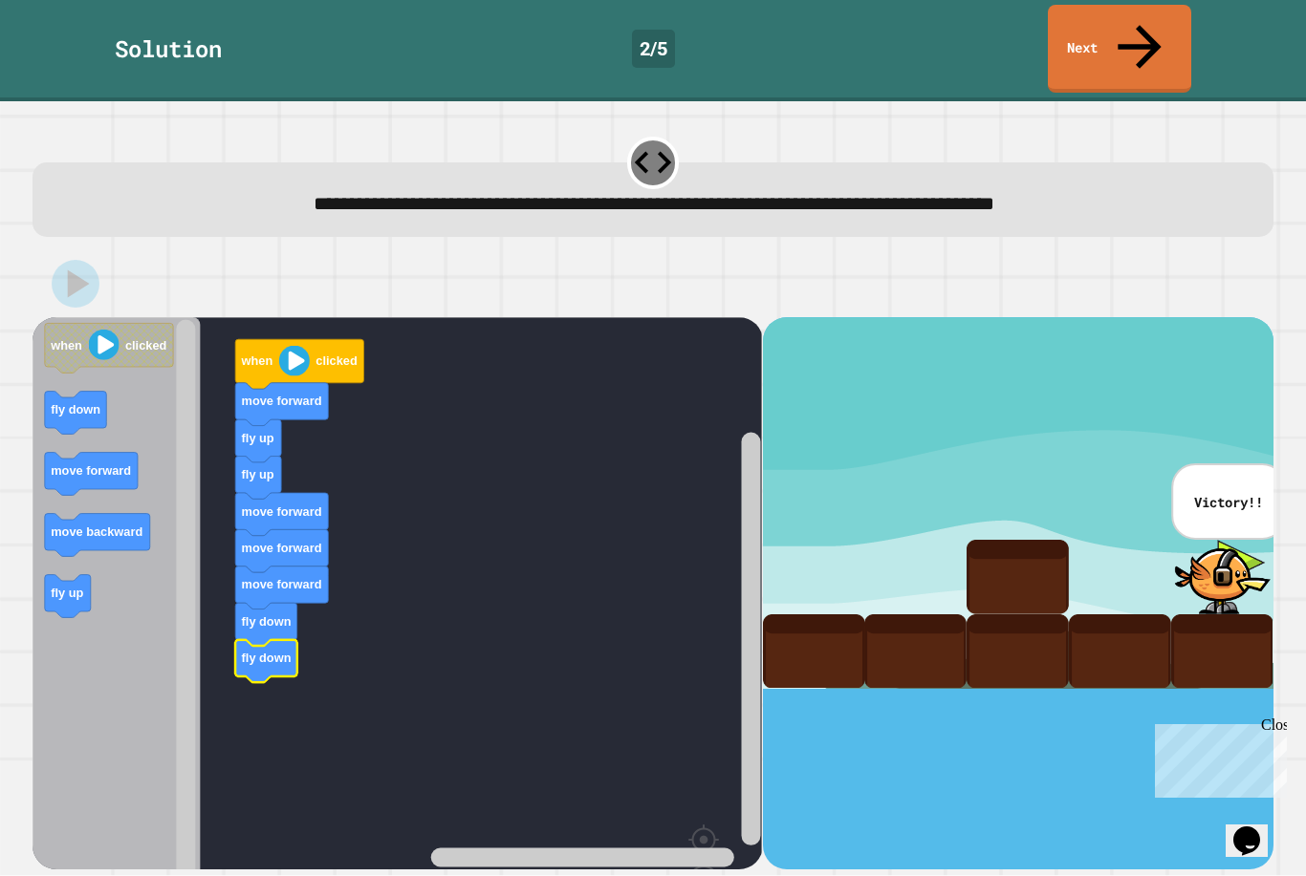
scroll to position [0, 0]
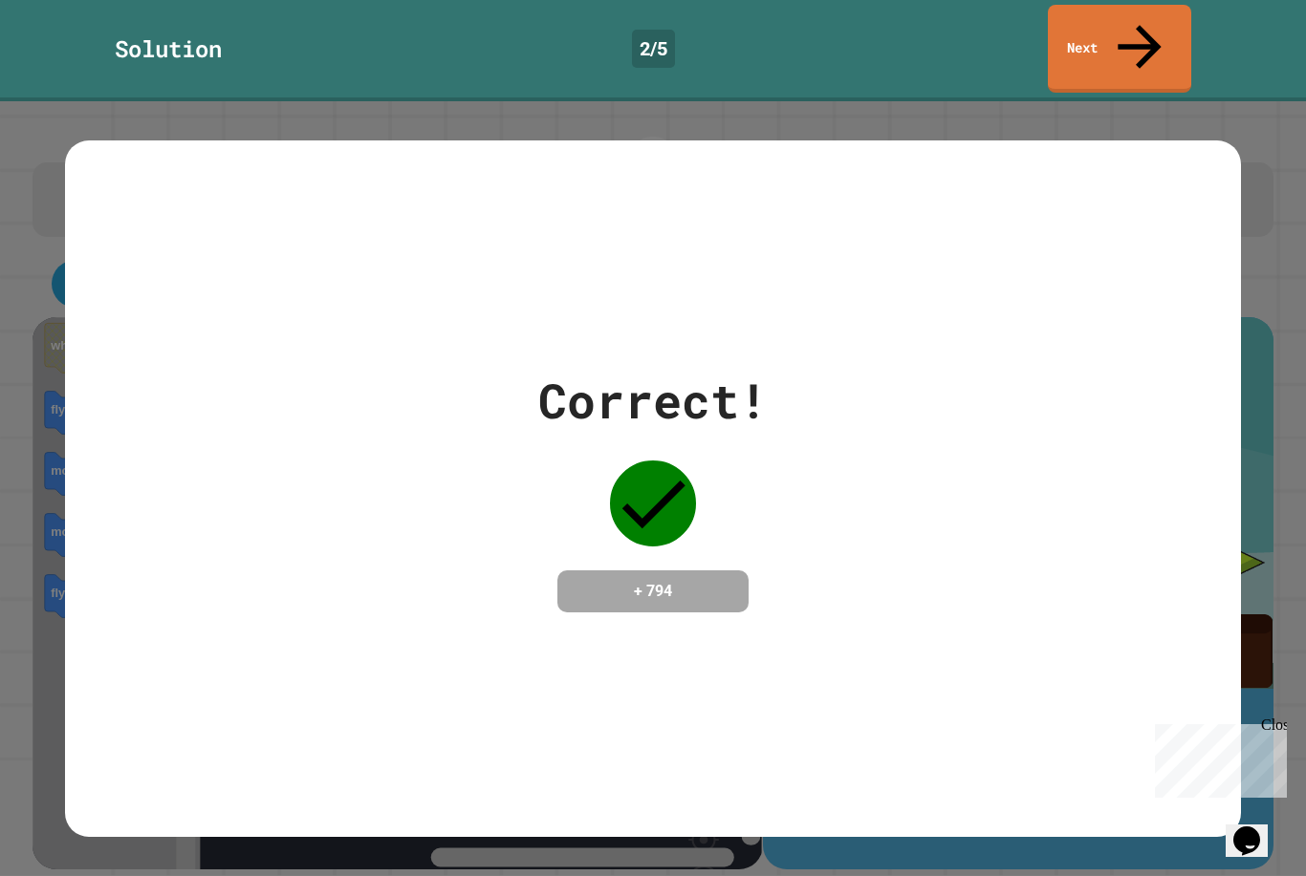
click at [1149, 32] on icon at bounding box center [1139, 46] width 65 height 65
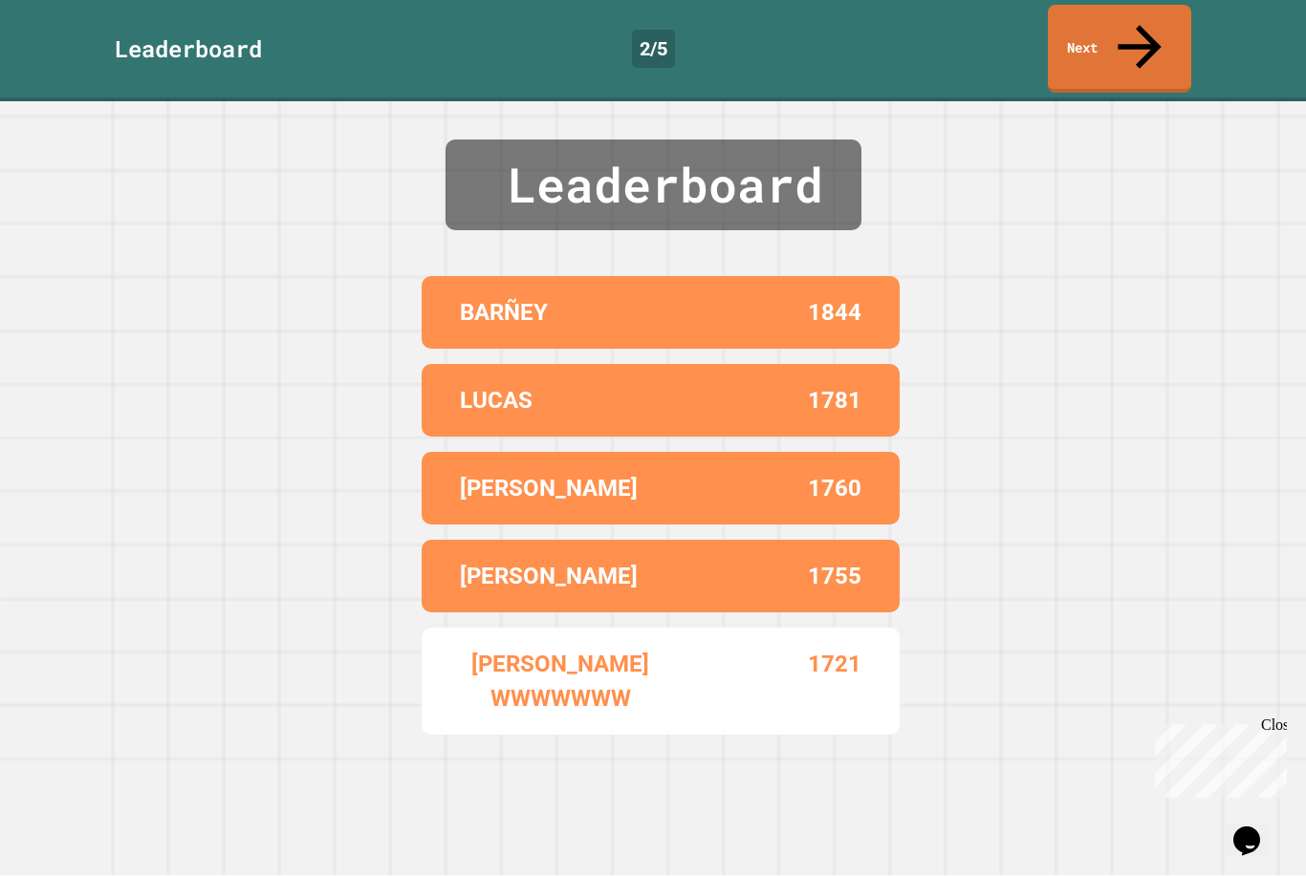
click at [1156, 34] on link "Next" at bounding box center [1119, 49] width 143 height 88
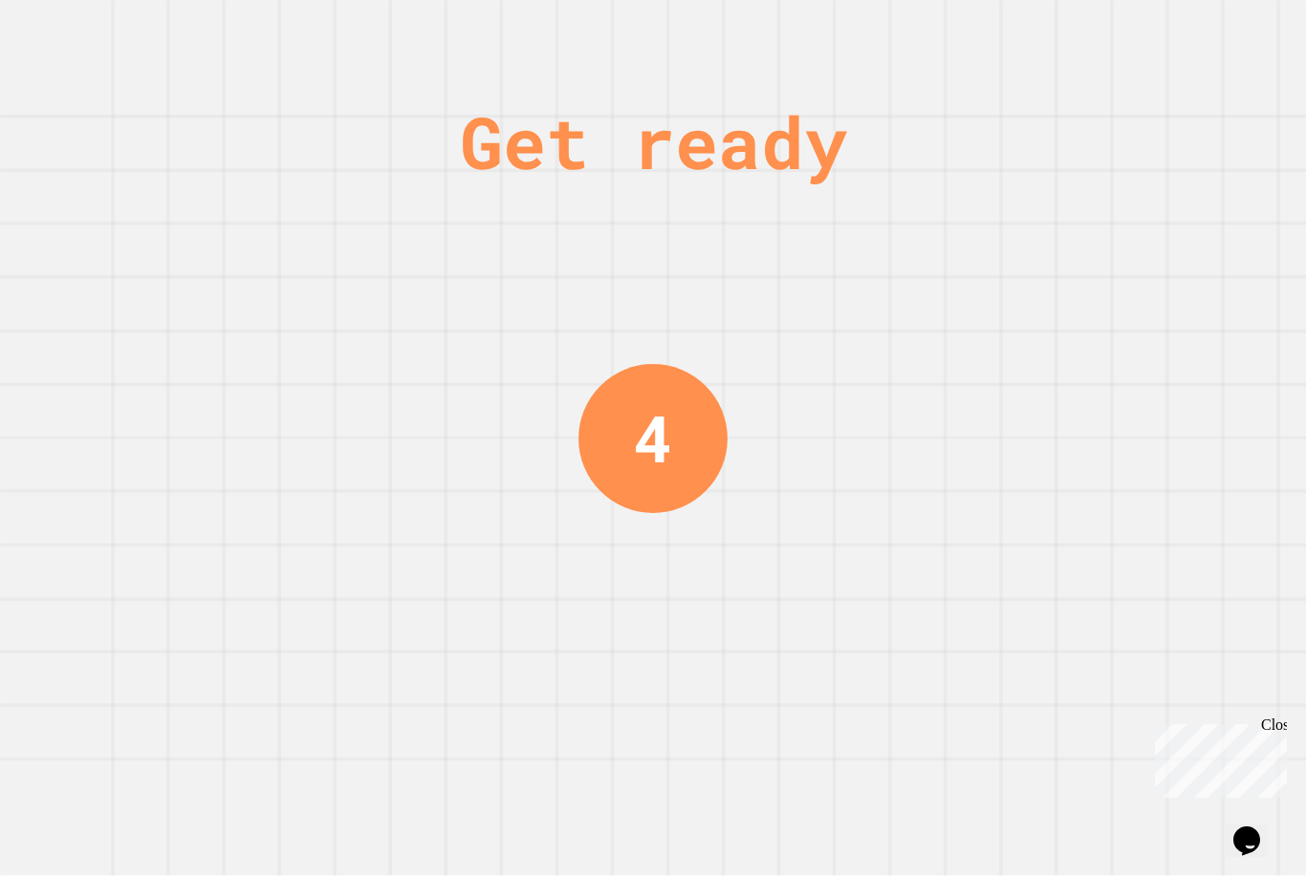
scroll to position [61, 0]
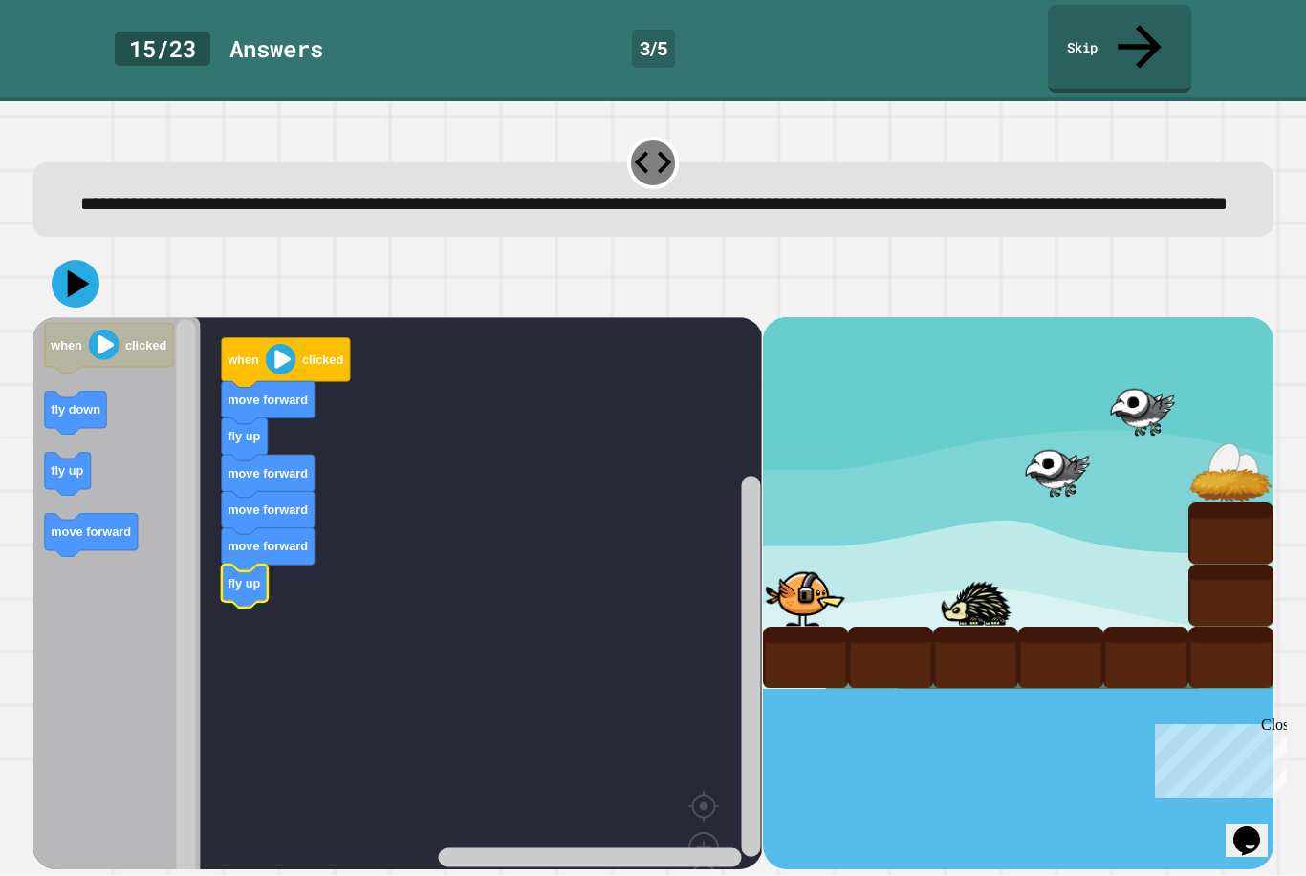
click at [75, 402] on text "fly down" at bounding box center [76, 409] width 50 height 14
click at [54, 260] on button at bounding box center [76, 284] width 48 height 48
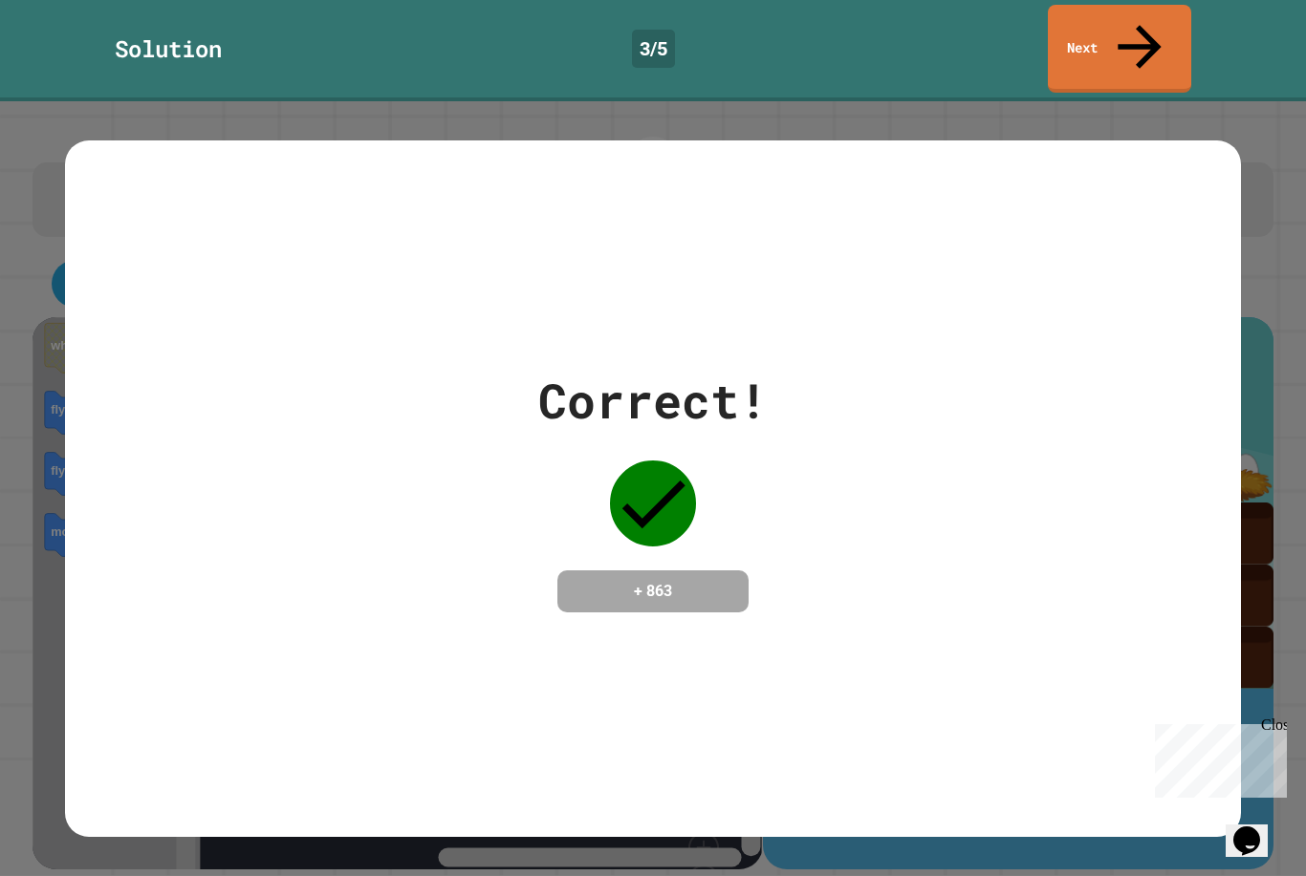
scroll to position [0, 0]
click at [1152, 26] on link "Next" at bounding box center [1119, 49] width 143 height 88
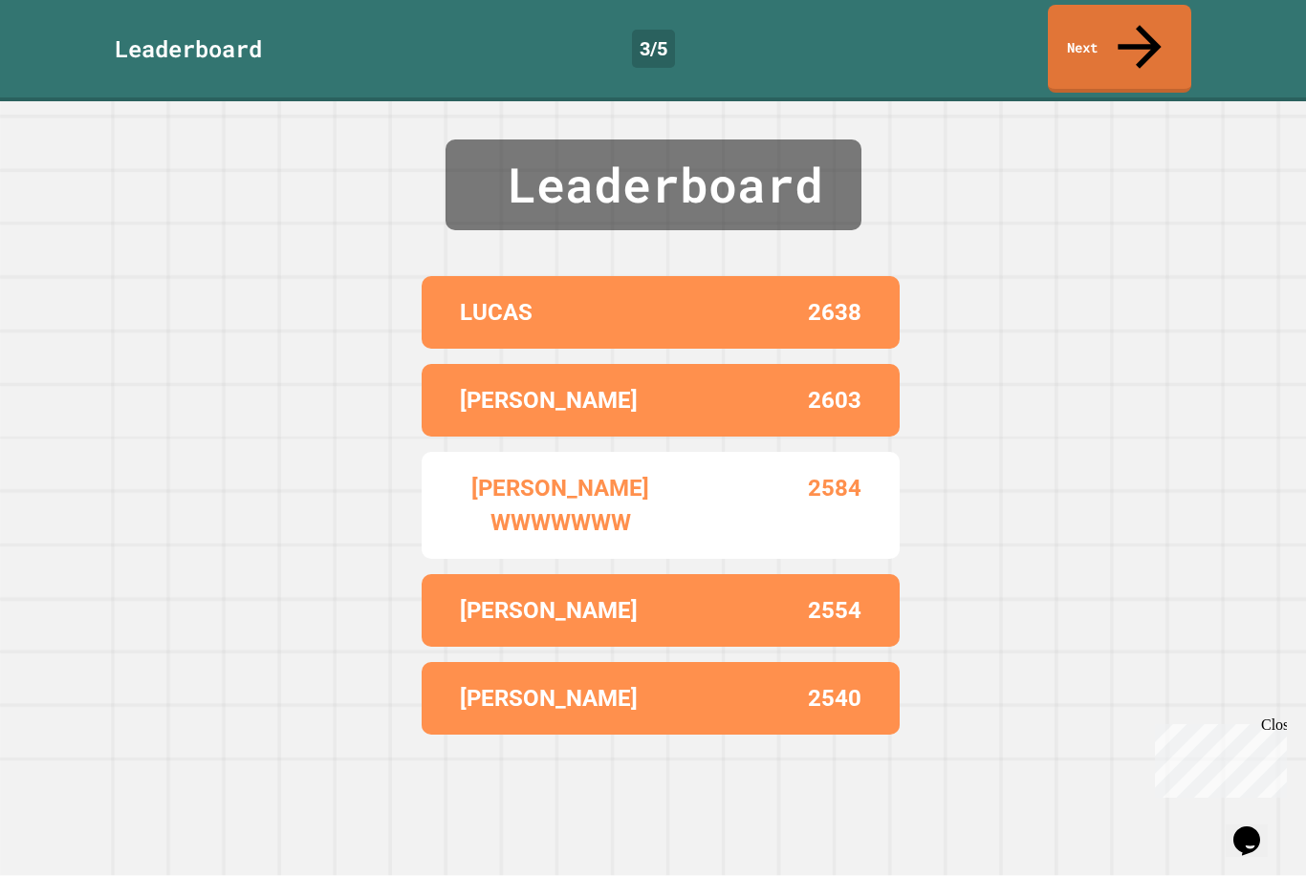
click at [1169, 20] on link "Next" at bounding box center [1119, 49] width 143 height 88
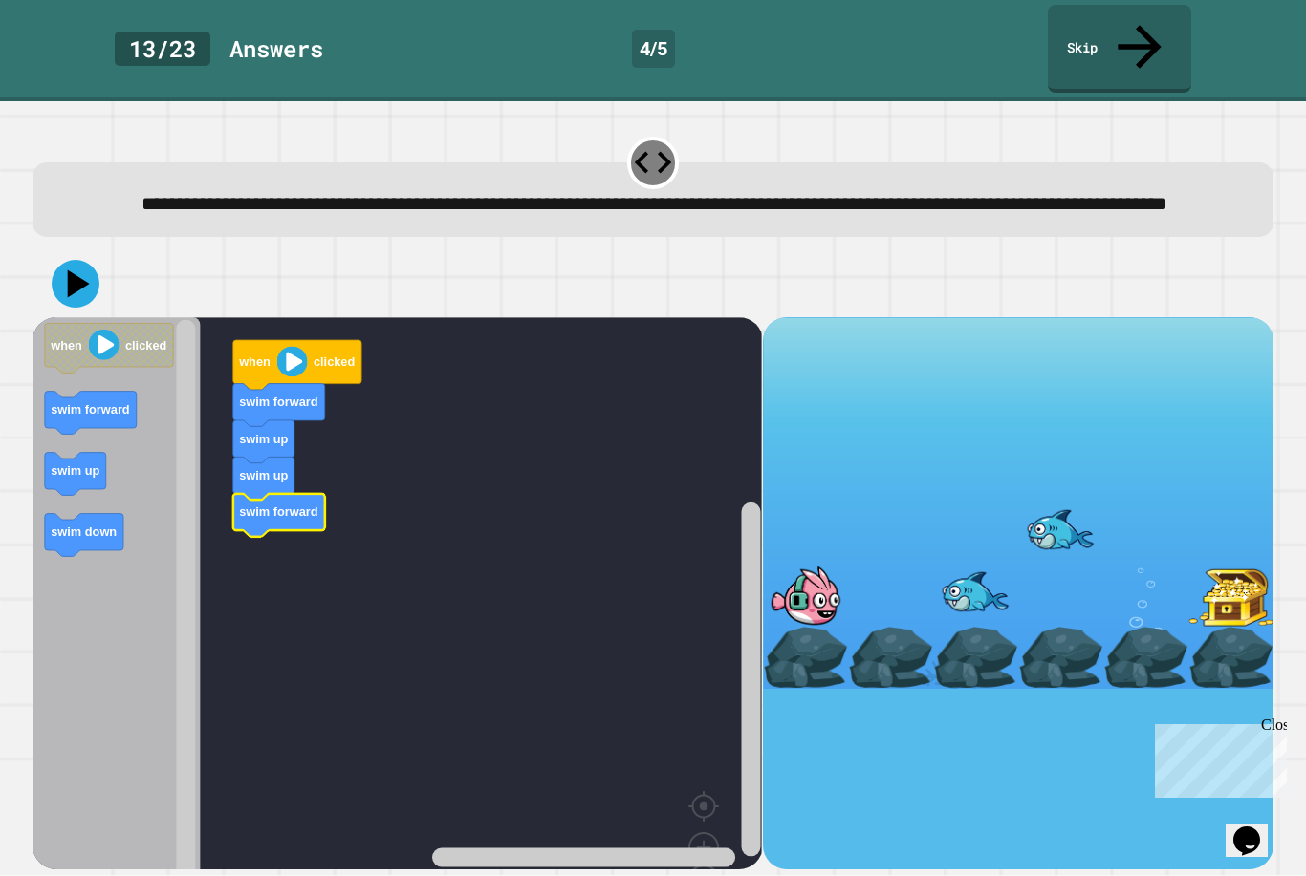
click at [241, 520] on icon "Blockly Workspace" at bounding box center [279, 515] width 92 height 43
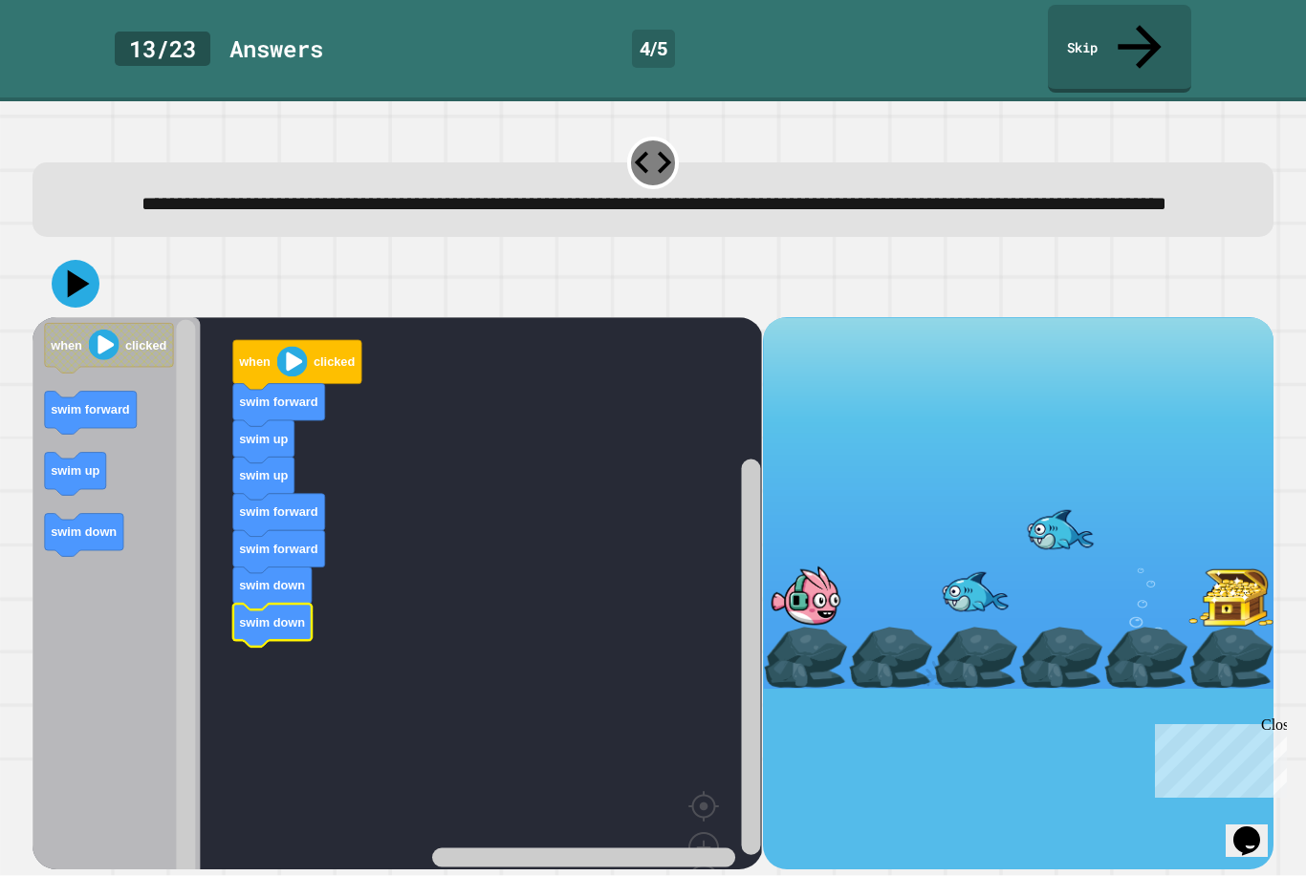
click at [71, 280] on icon at bounding box center [79, 284] width 22 height 28
